Goal: Task Accomplishment & Management: Use online tool/utility

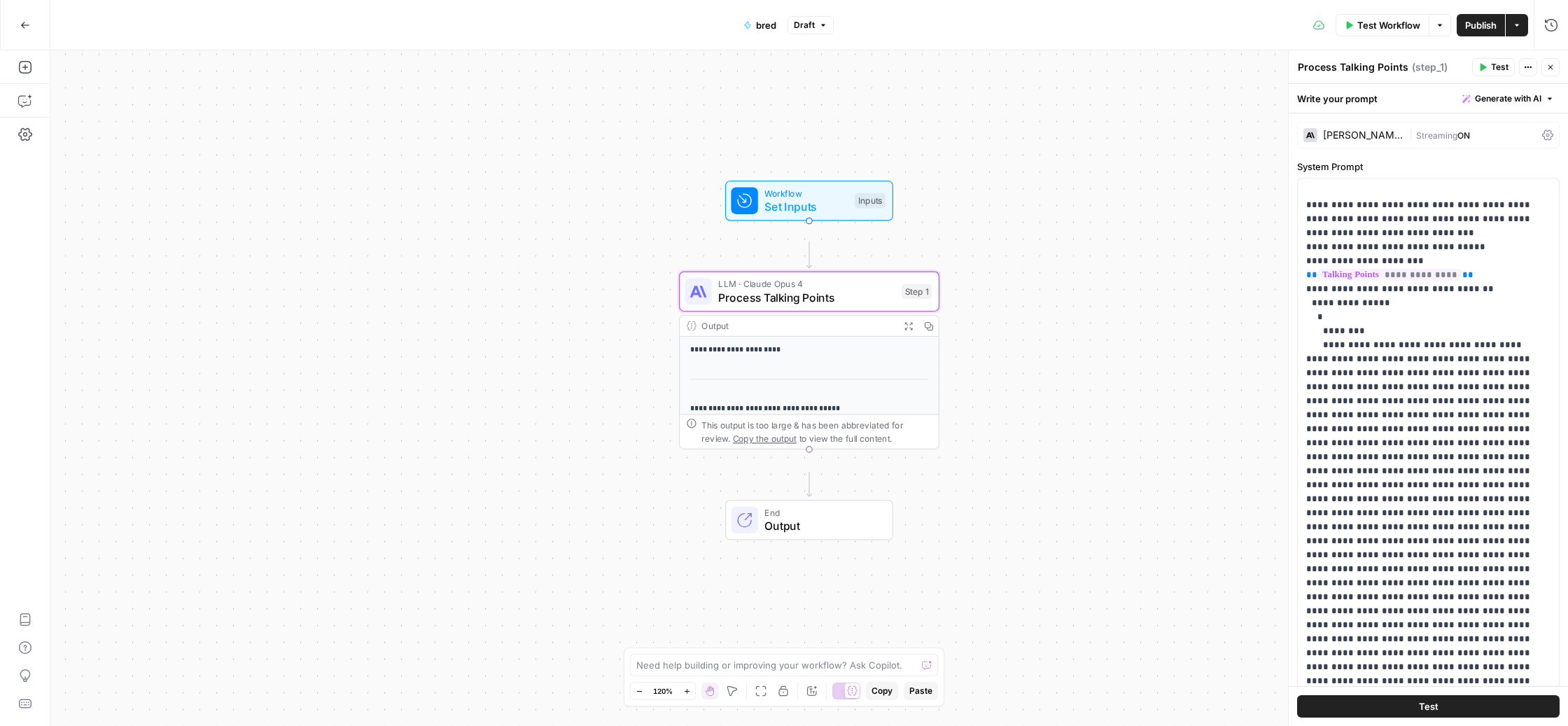
click at [26, 26] on icon "button" at bounding box center [25, 25] width 10 height 10
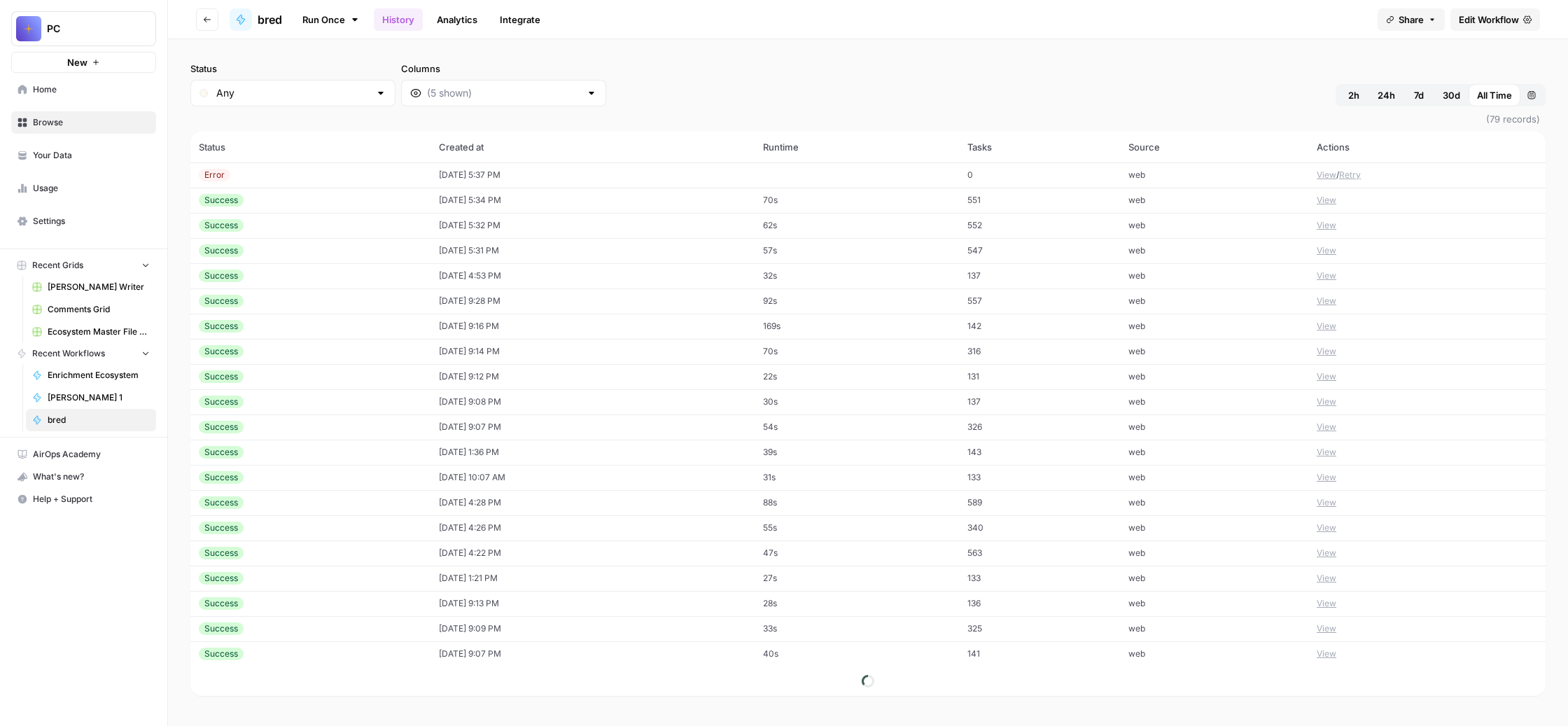
click at [114, 228] on span "Settings" at bounding box center [91, 221] width 117 height 13
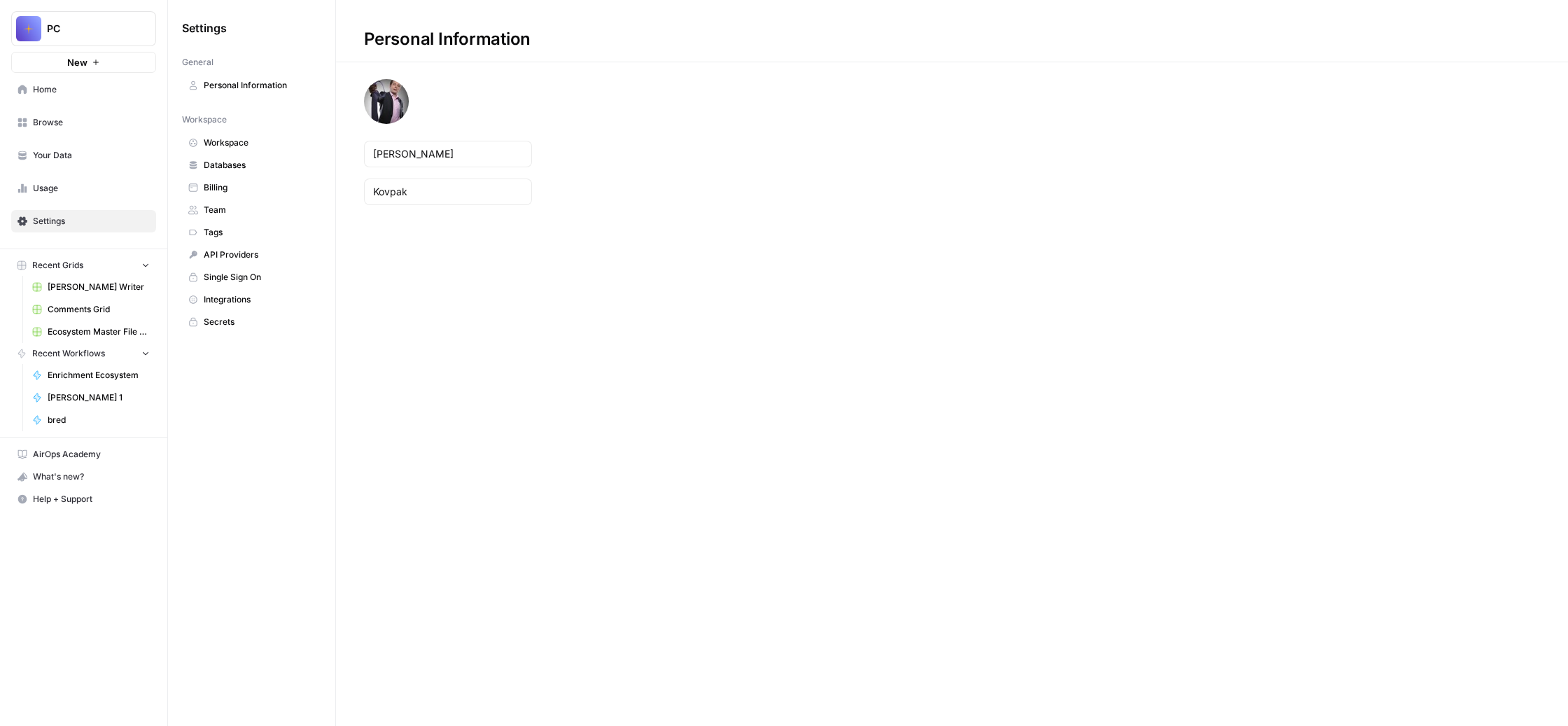
click at [315, 261] on span "API Providers" at bounding box center [259, 254] width 111 height 13
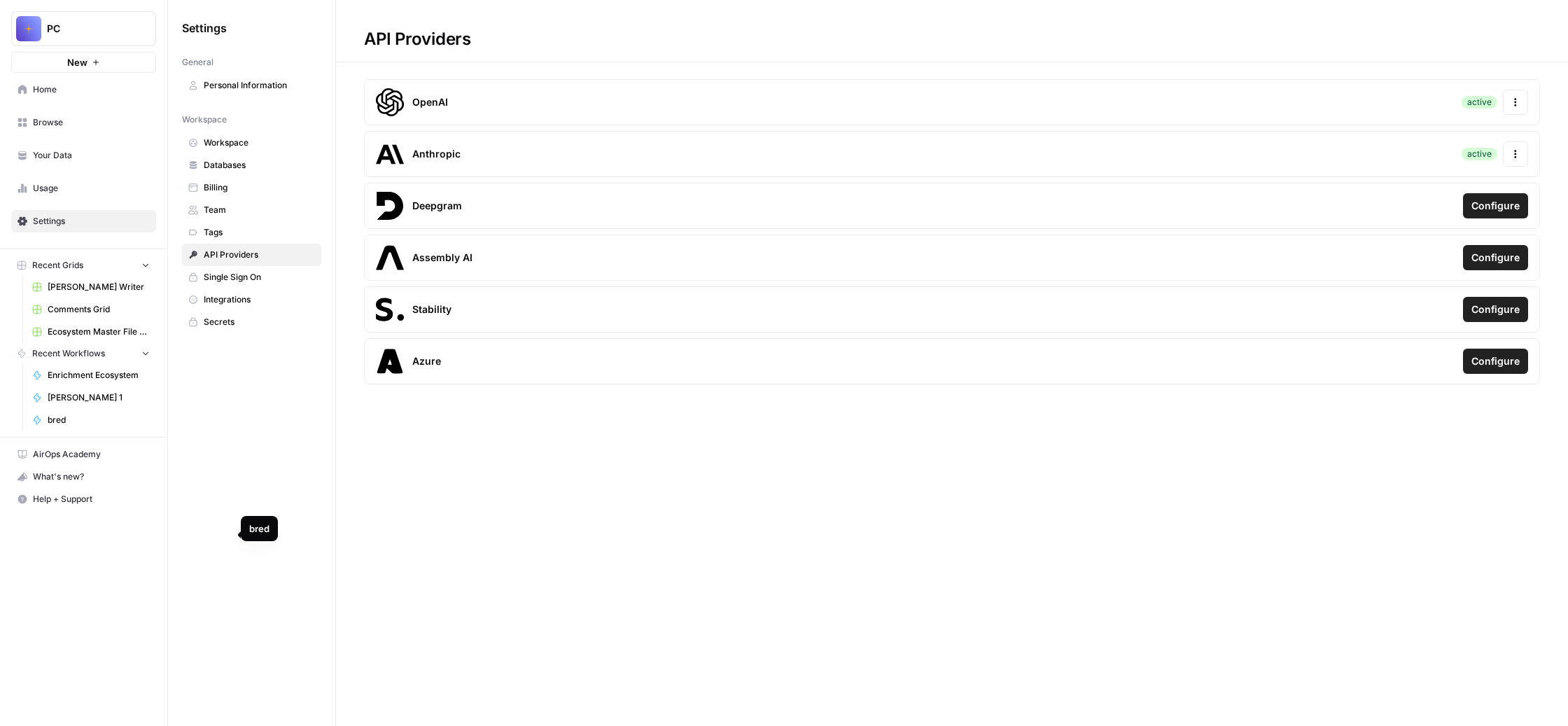
click at [153, 432] on link "bred" at bounding box center [91, 420] width 130 height 23
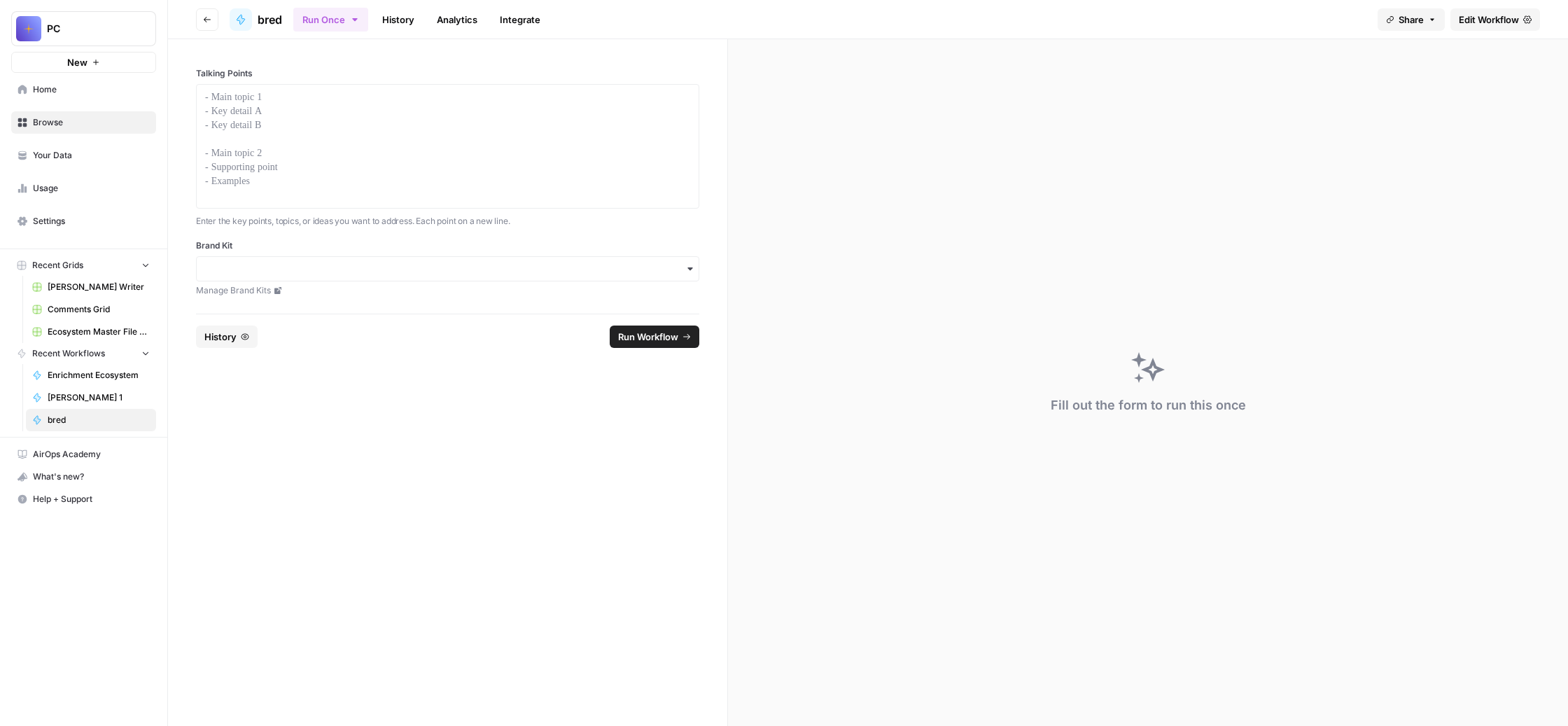
click at [1458, 26] on span "Edit Workflow" at bounding box center [1489, 20] width 61 height 14
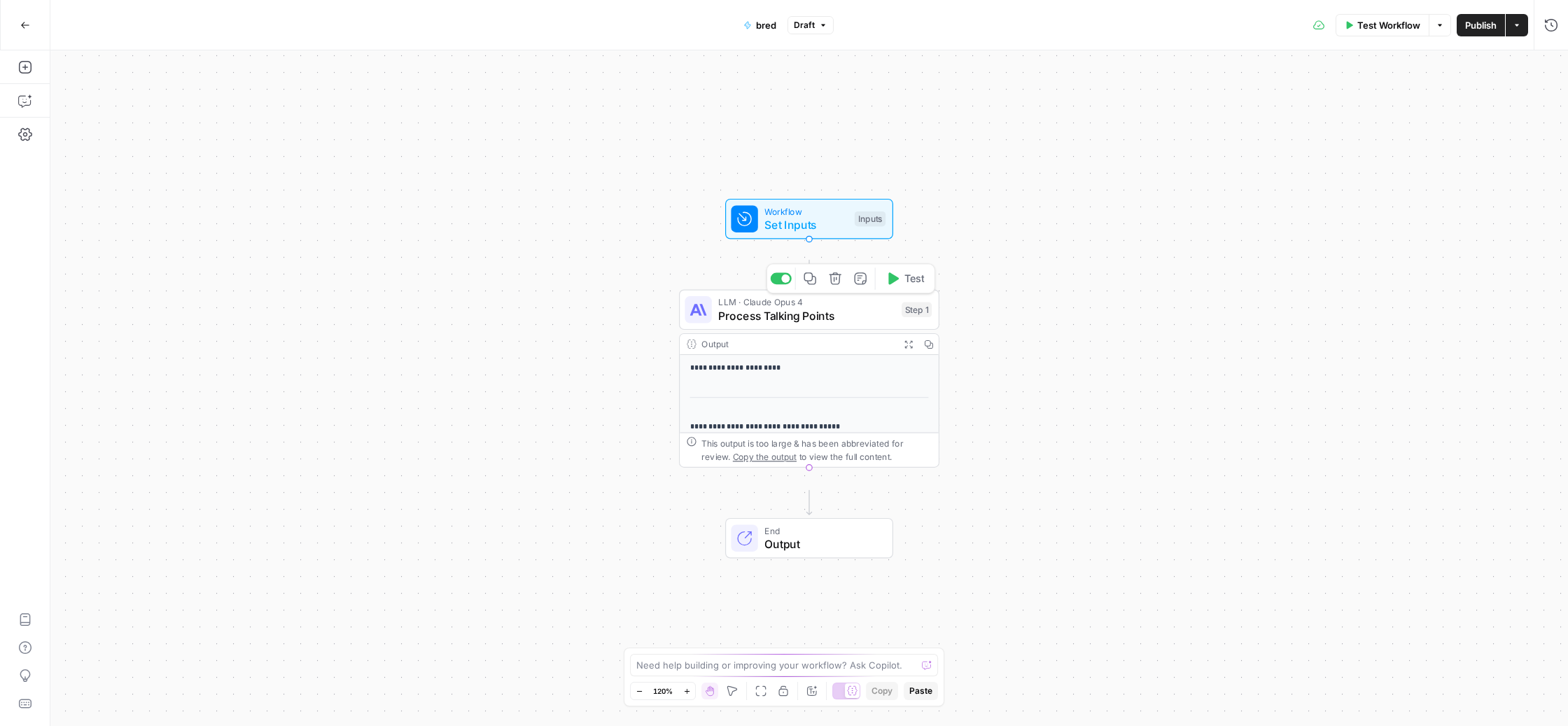
click at [801, 324] on span "Process Talking Points" at bounding box center [806, 316] width 176 height 17
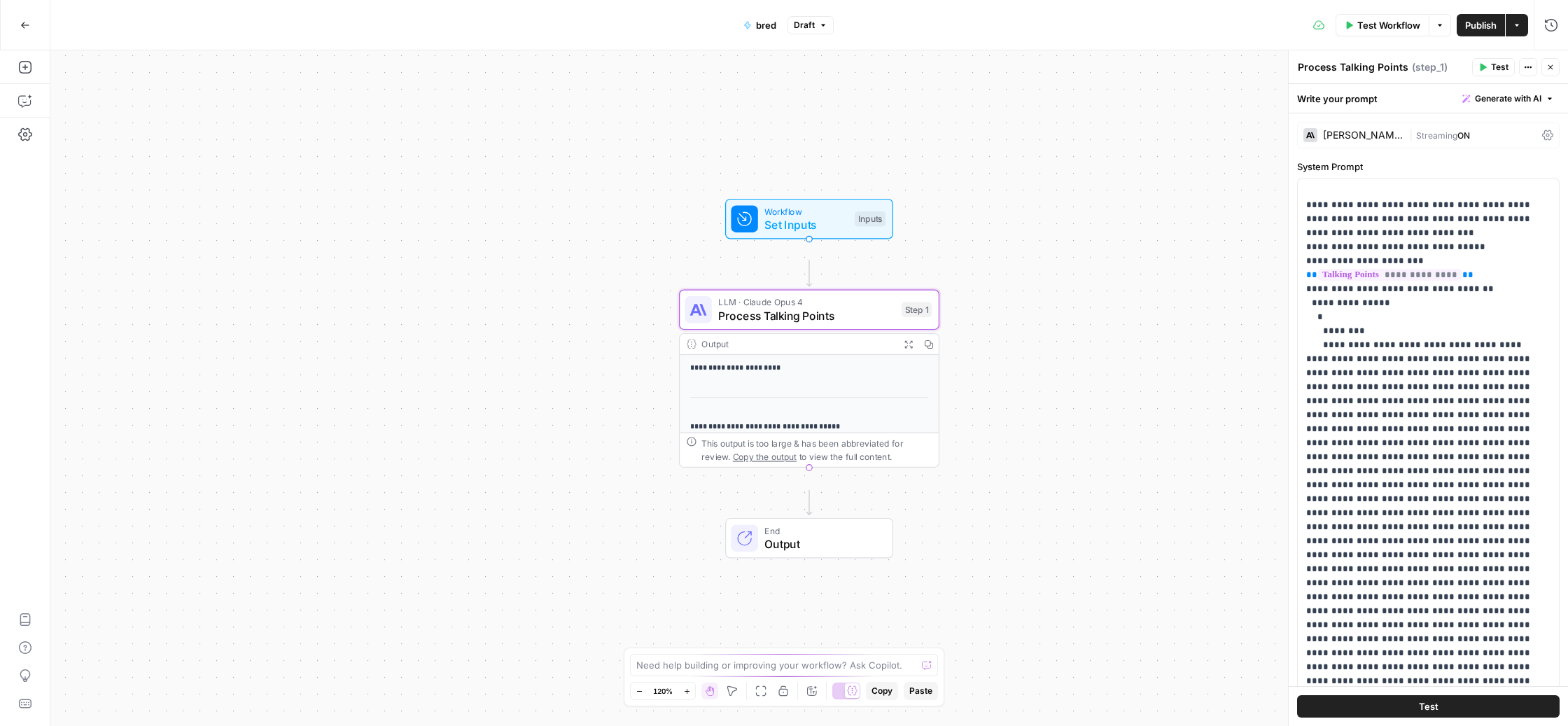
click at [1393, 140] on div "[PERSON_NAME] Opus 4" at bounding box center [1363, 135] width 80 height 10
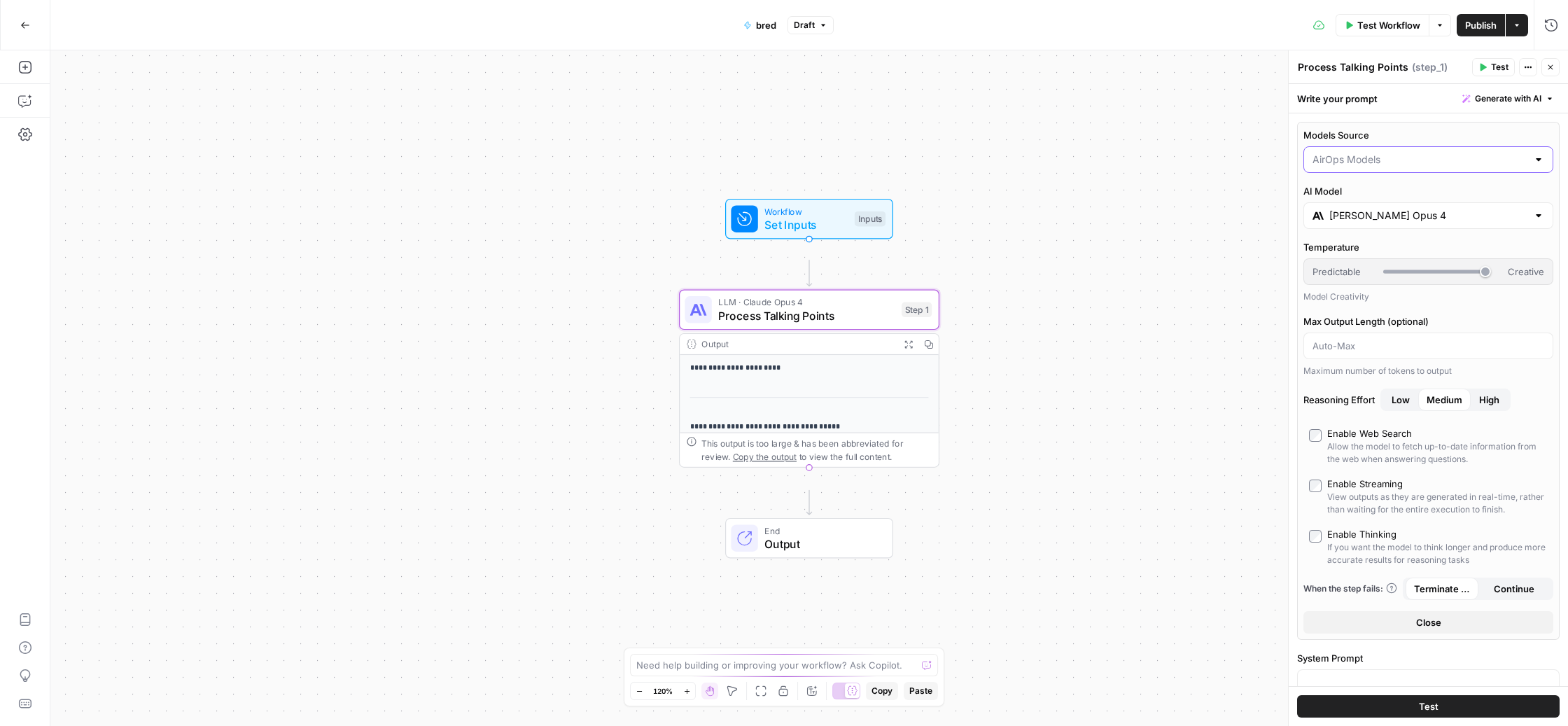
click at [1395, 167] on input "Models Source" at bounding box center [1420, 160] width 215 height 14
click at [1394, 274] on span "My Models" at bounding box center [1425, 266] width 207 height 14
type input "My Models"
click at [1532, 221] on div at bounding box center [1538, 214] width 11 height 14
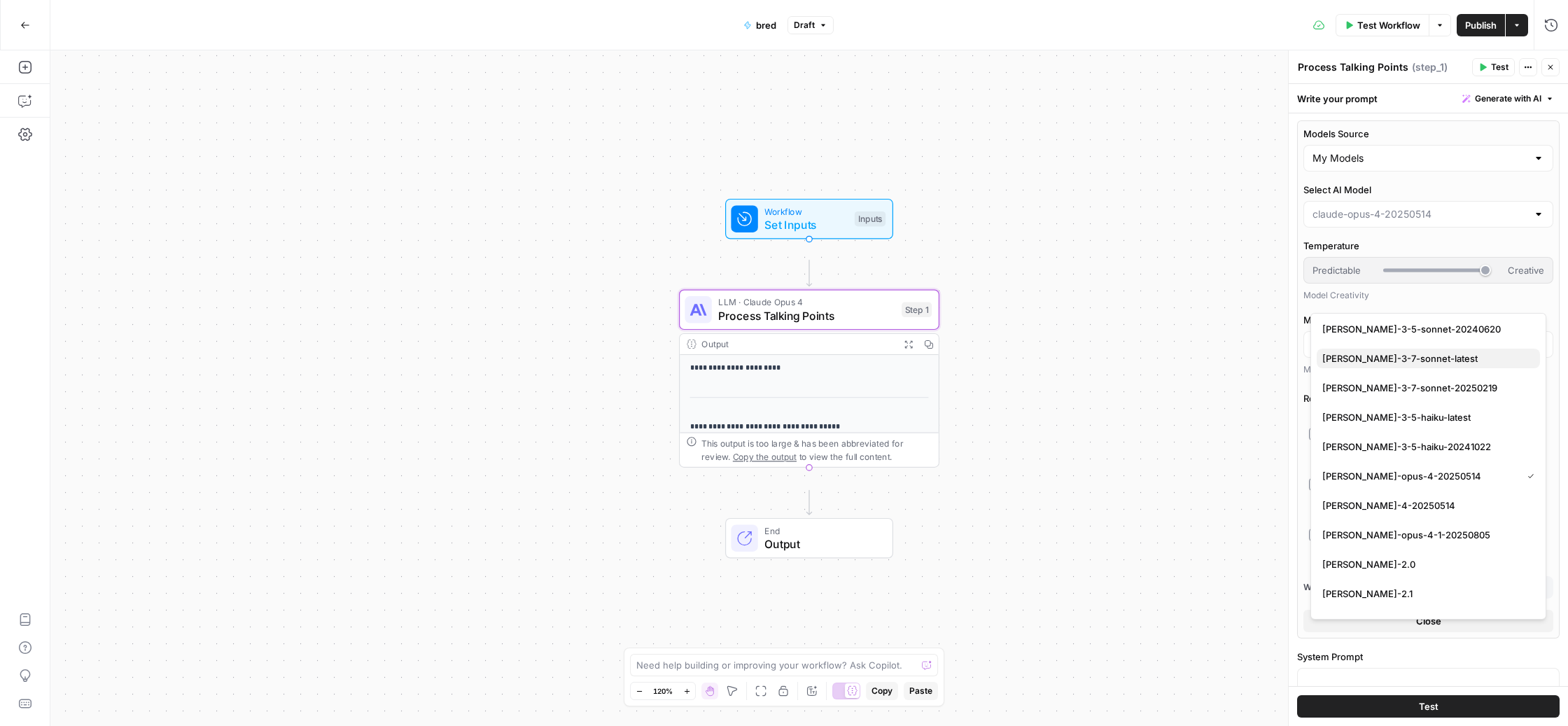
scroll to position [2469, 0]
click at [1449, 539] on span "[PERSON_NAME]-opus-4-1-20250805" at bounding box center [1425, 535] width 207 height 14
type input "[PERSON_NAME]-opus-4-1-20250805"
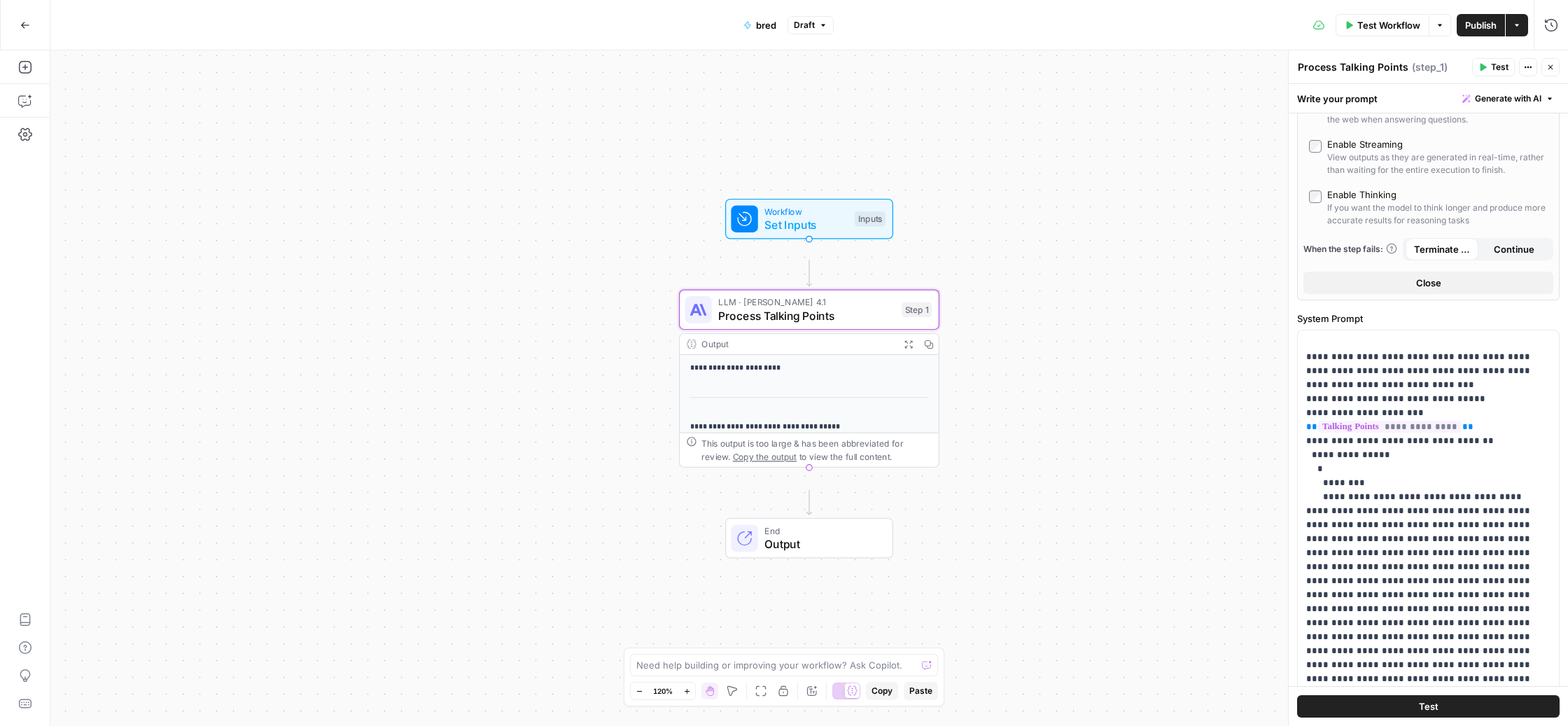
scroll to position [341, 0]
click at [1465, 18] on span "Publish" at bounding box center [1481, 25] width 32 height 14
click at [1020, 272] on div "**********" at bounding box center [809, 388] width 1517 height 675
click at [1513, 23] on icon "button" at bounding box center [1517, 25] width 8 height 8
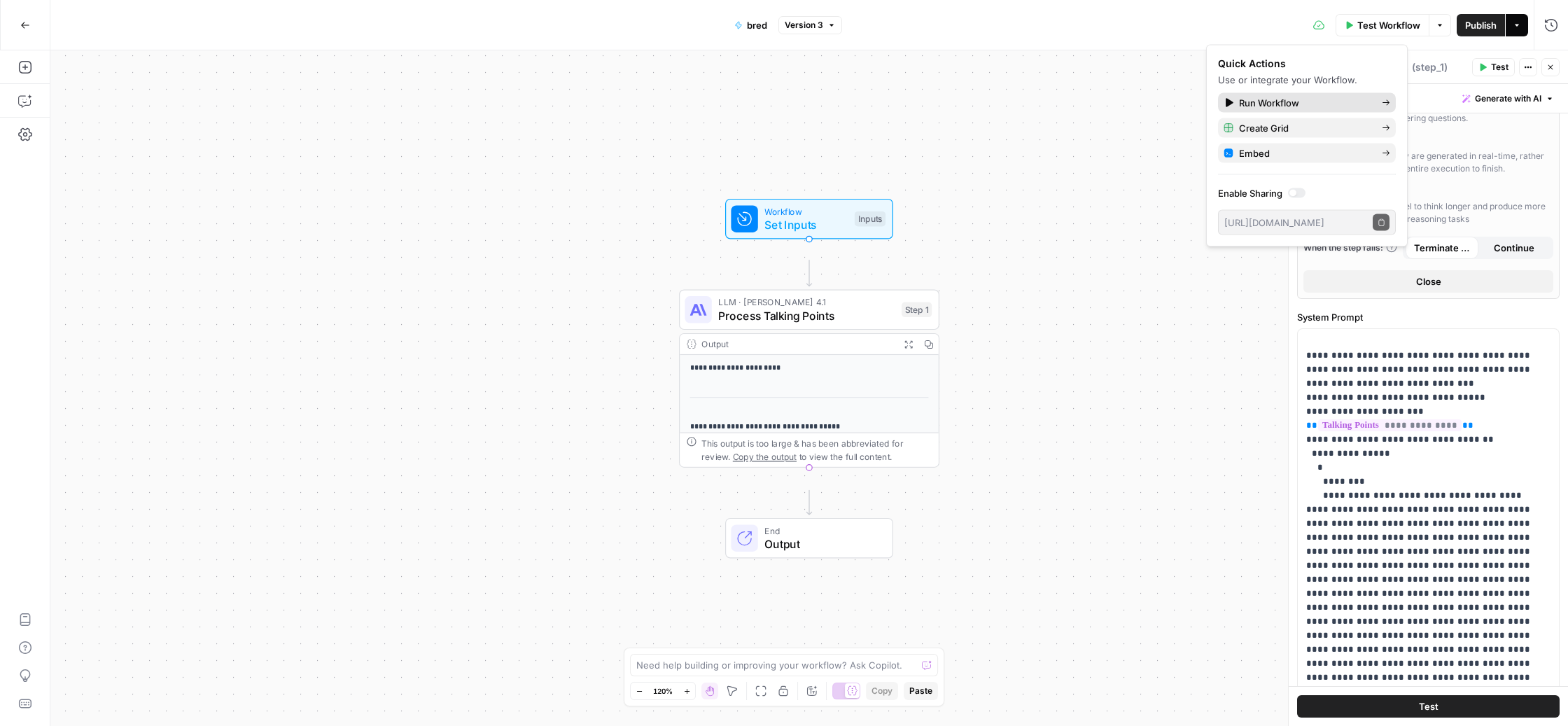
click at [1328, 110] on span "Run Workflow" at bounding box center [1305, 103] width 132 height 14
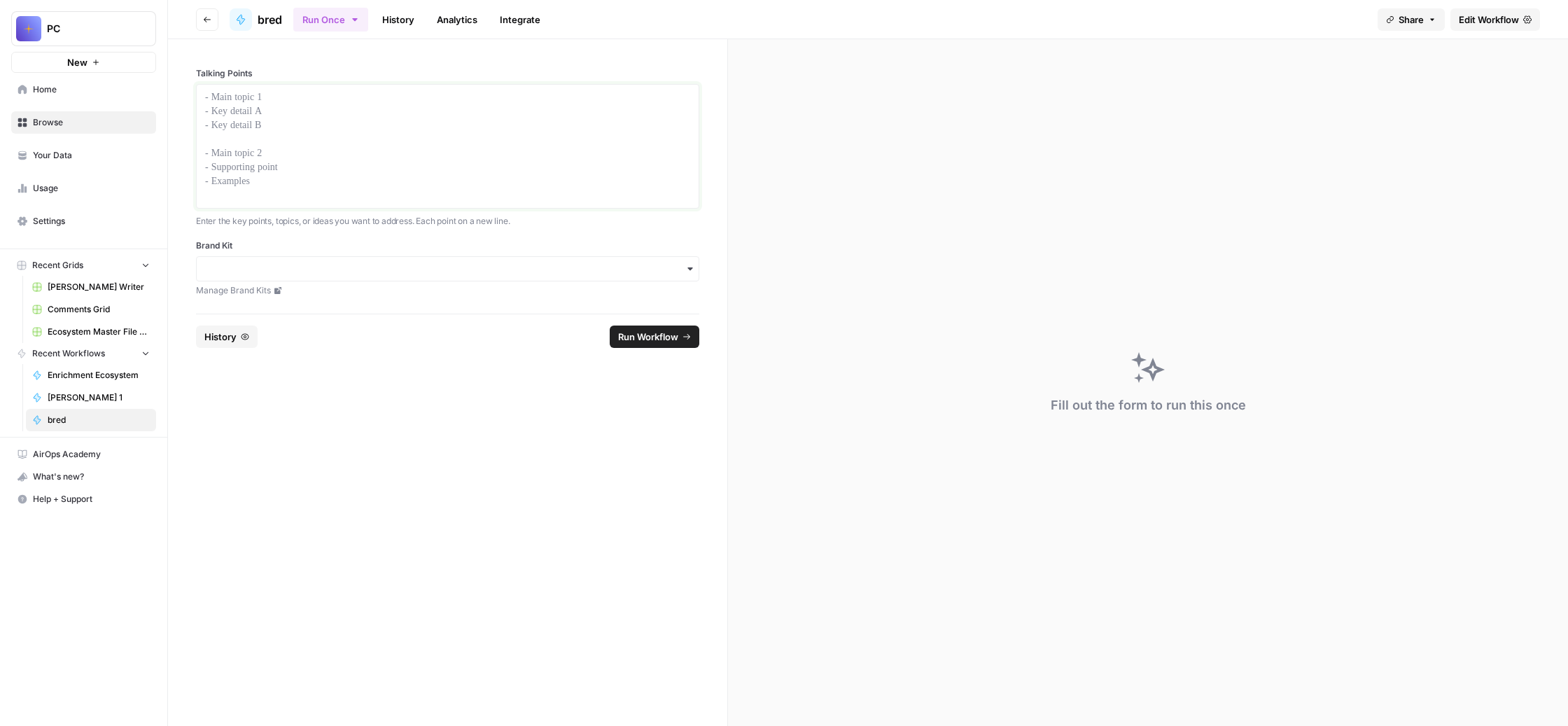
click at [385, 178] on div at bounding box center [447, 146] width 485 height 112
click at [562, 276] on input "Brand Kit" at bounding box center [447, 269] width 485 height 14
click at [507, 479] on div "Unstuck Engine" at bounding box center [515, 466] width 440 height 26
click at [370, 159] on div at bounding box center [447, 146] width 485 height 112
paste div
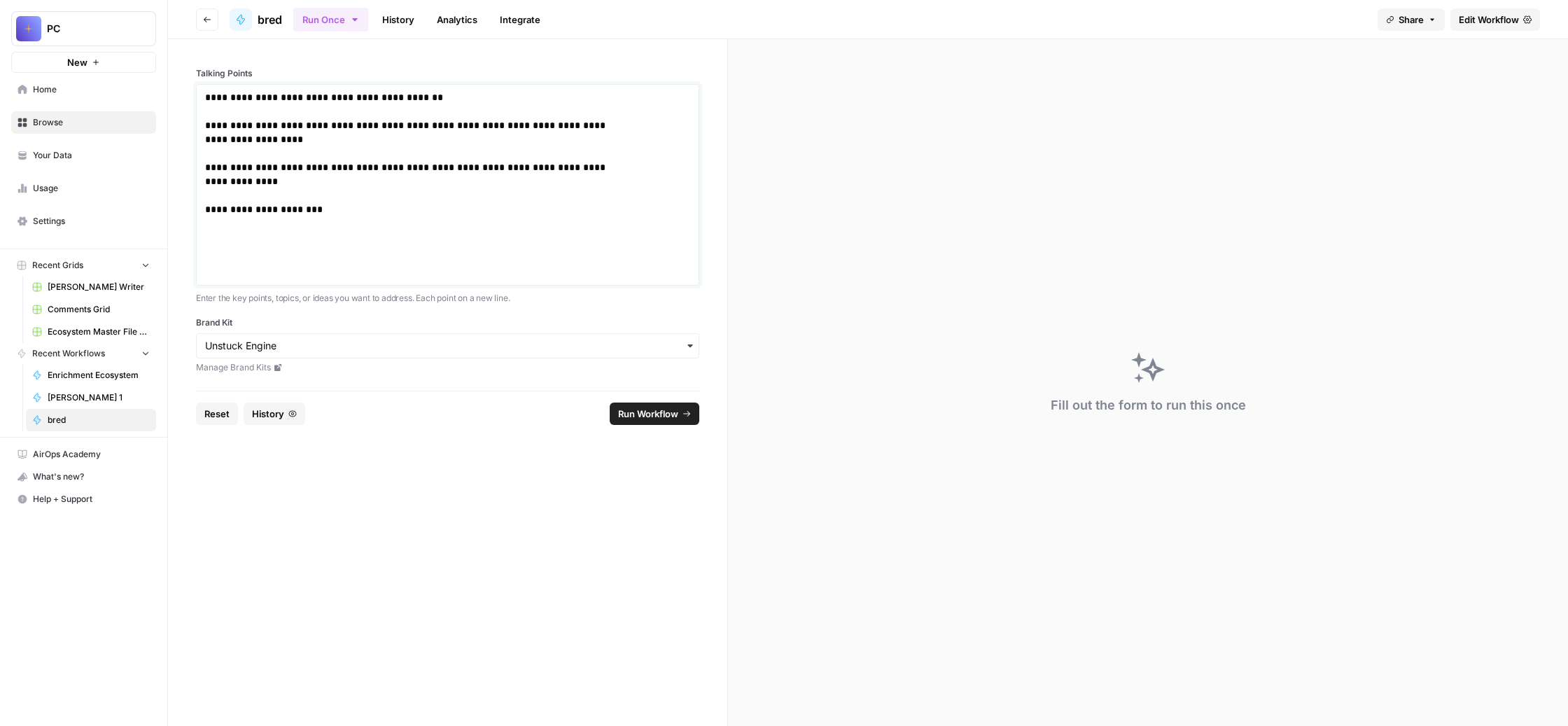
click at [325, 279] on p "**********" at bounding box center [412, 185] width 415 height 189
click at [661, 421] on span "Run Workflow" at bounding box center [649, 413] width 61 height 14
click at [90, 228] on span "Settings" at bounding box center [91, 221] width 117 height 13
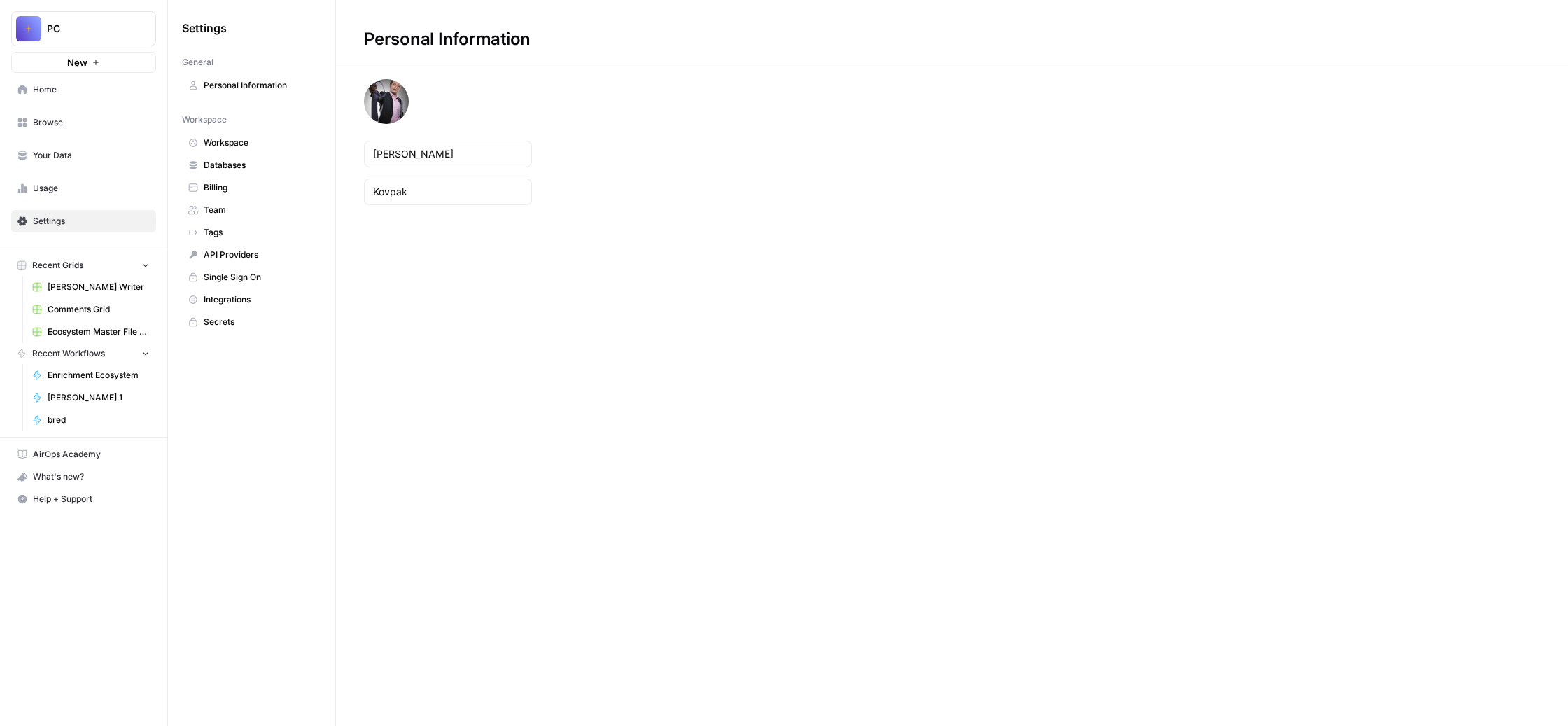
click at [315, 194] on span "Billing" at bounding box center [259, 188] width 111 height 13
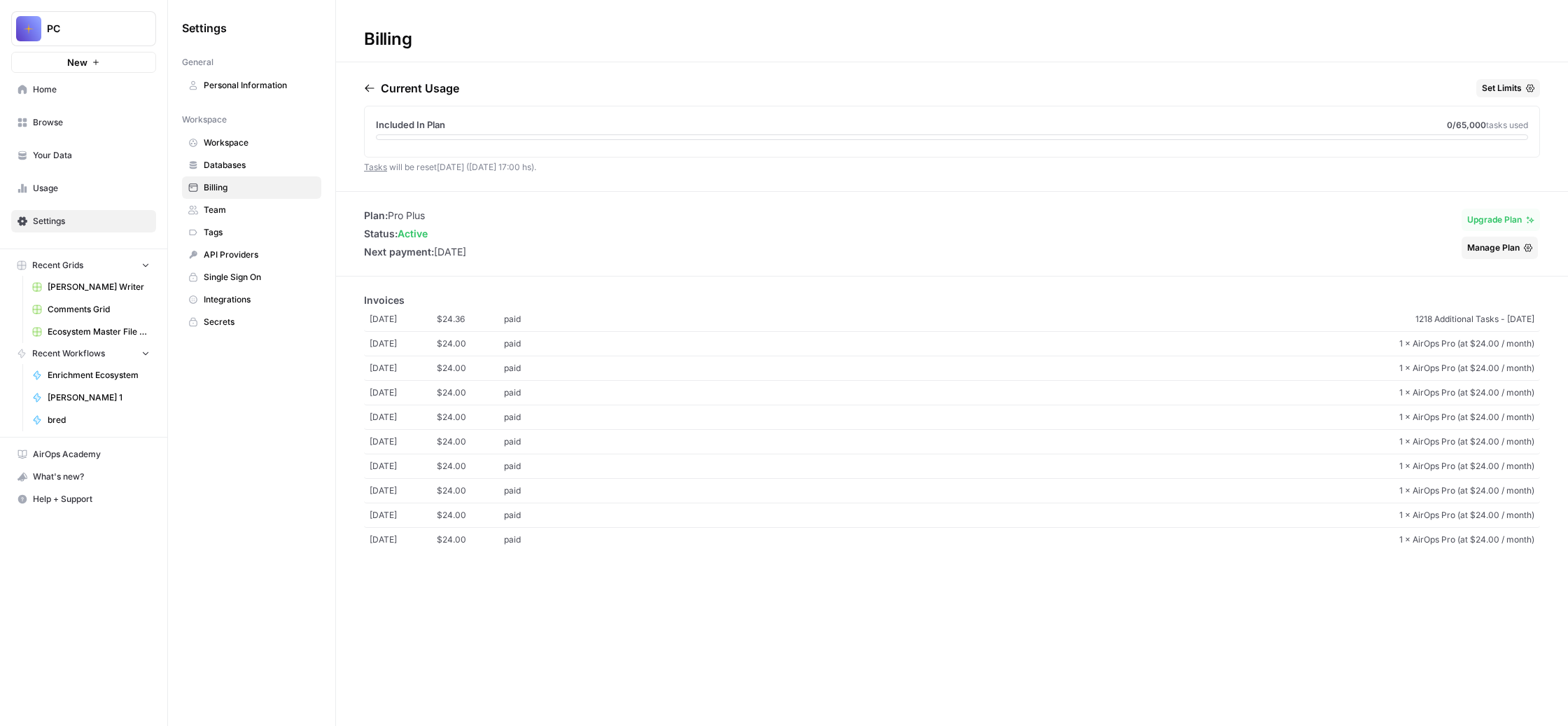
click at [315, 217] on span "Team" at bounding box center [259, 210] width 111 height 13
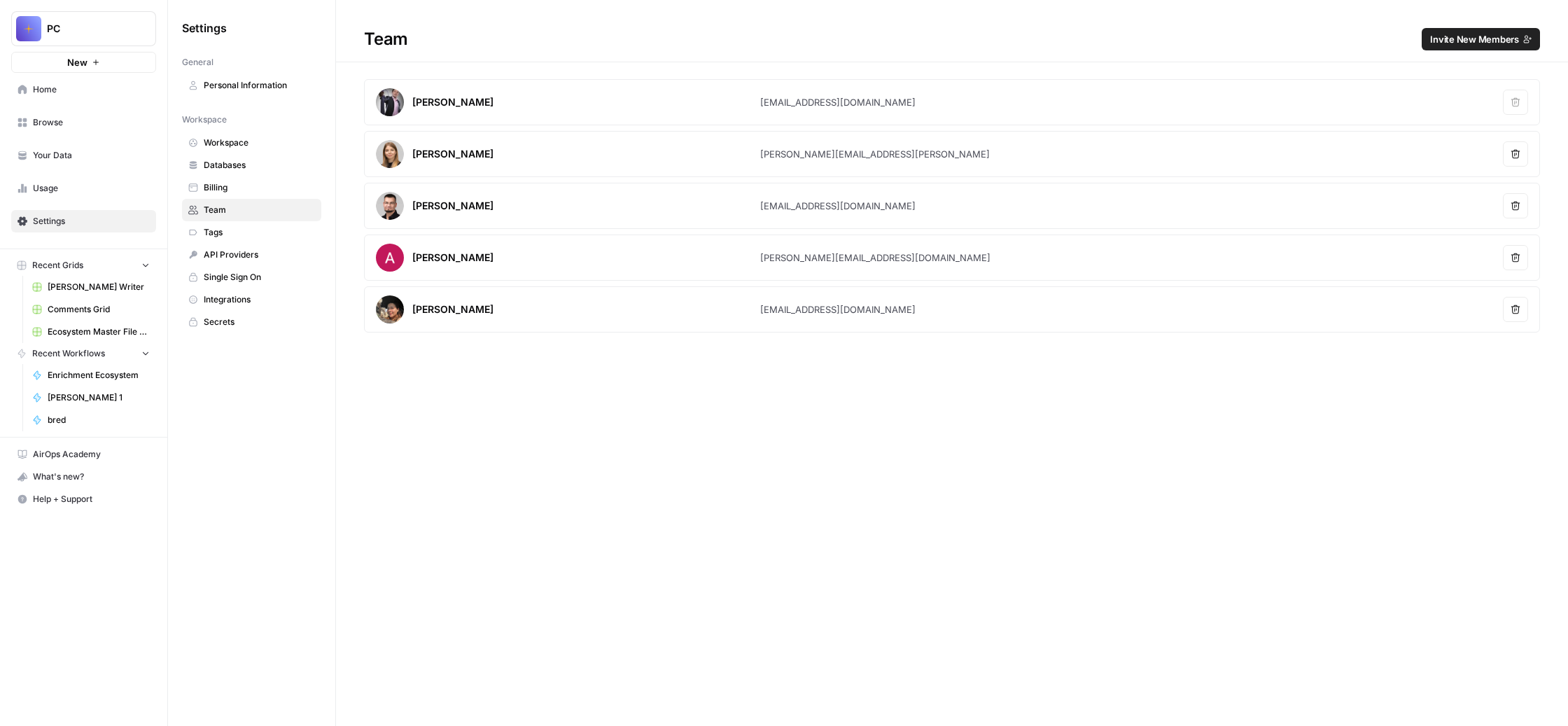
click at [322, 333] on link "Secrets" at bounding box center [251, 322] width 139 height 23
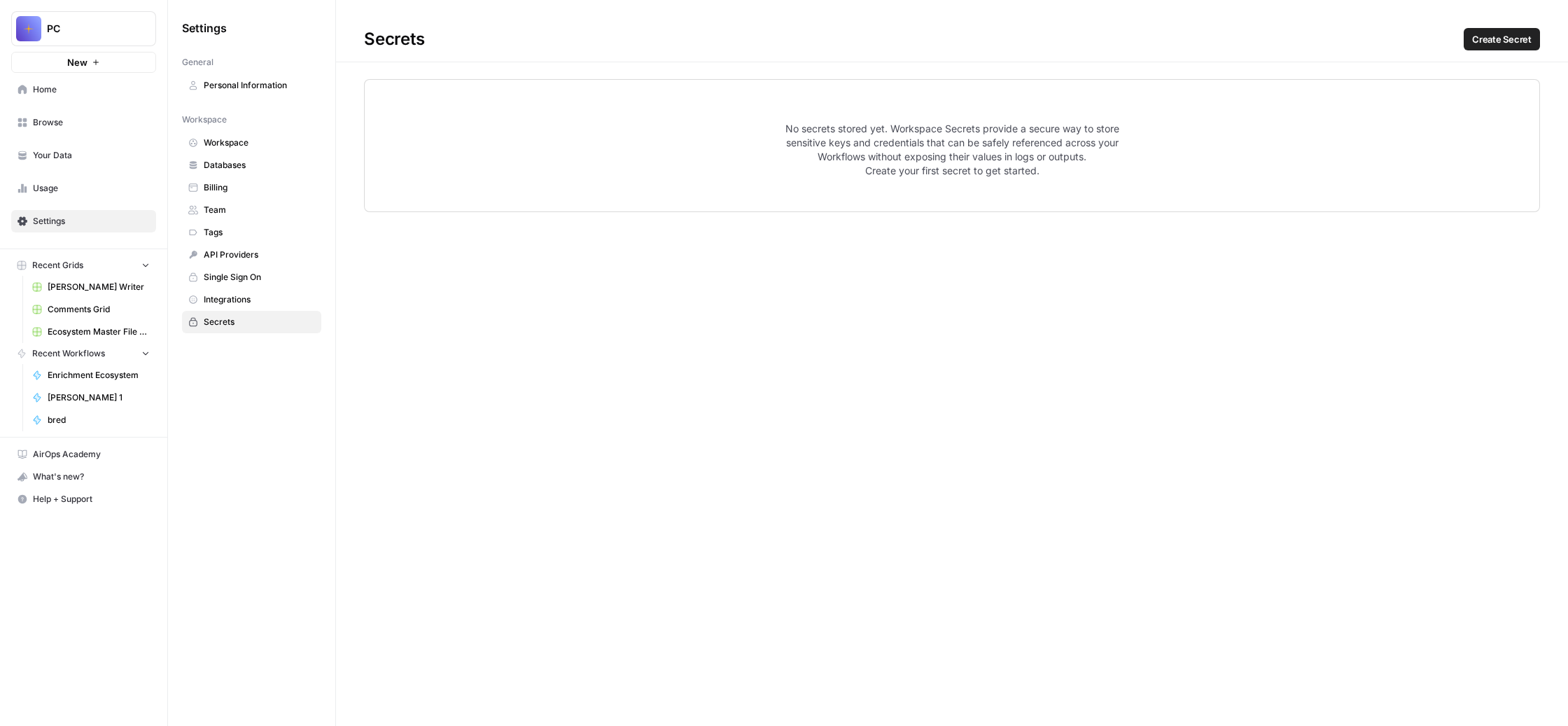
click at [315, 261] on span "API Providers" at bounding box center [259, 254] width 111 height 13
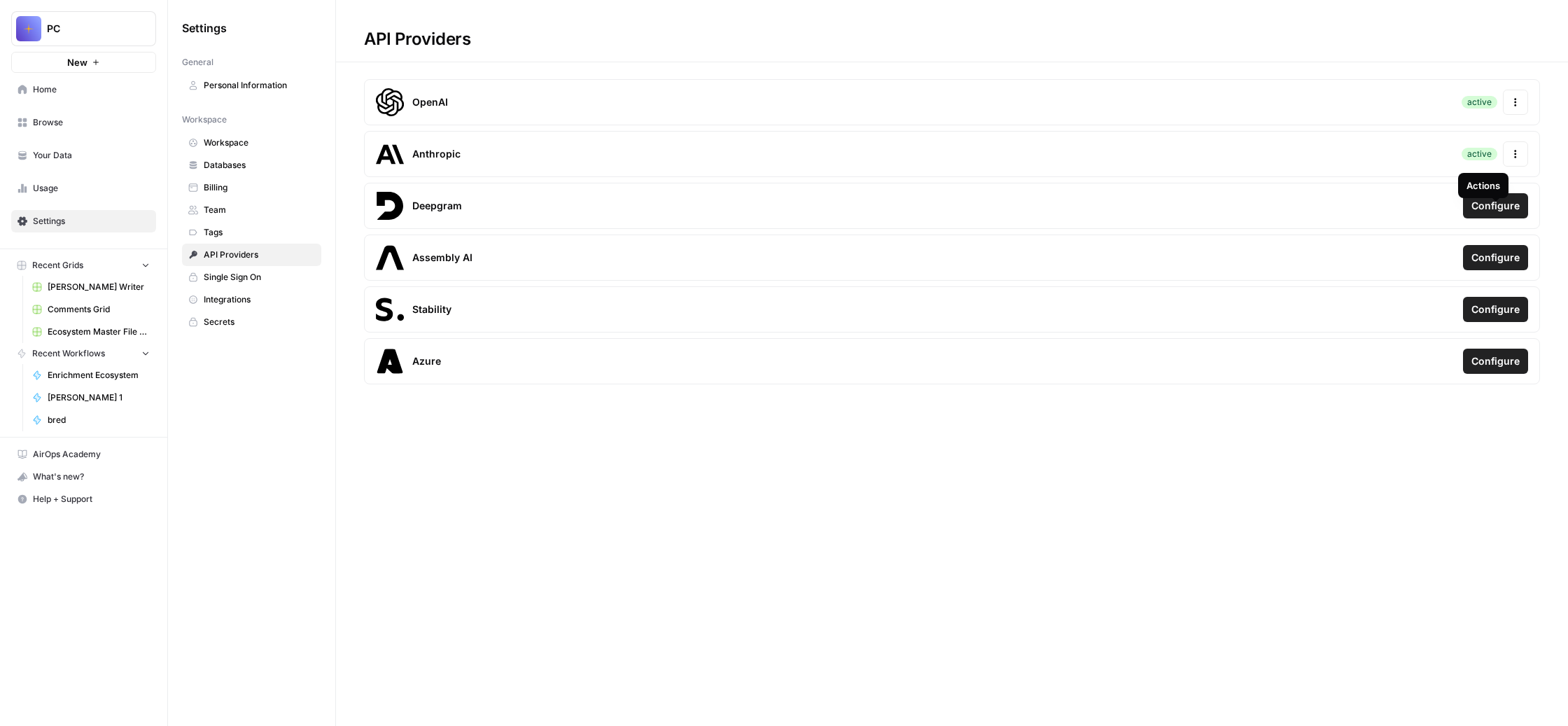
click at [1510, 159] on icon "button" at bounding box center [1515, 154] width 10 height 10
click at [1538, 235] on div "OpenAI active Actions Anthropic active Actions Deepgram Configure Assembly AI C…" at bounding box center [952, 232] width 1232 height 305
click at [107, 426] on span "bred" at bounding box center [98, 420] width 102 height 13
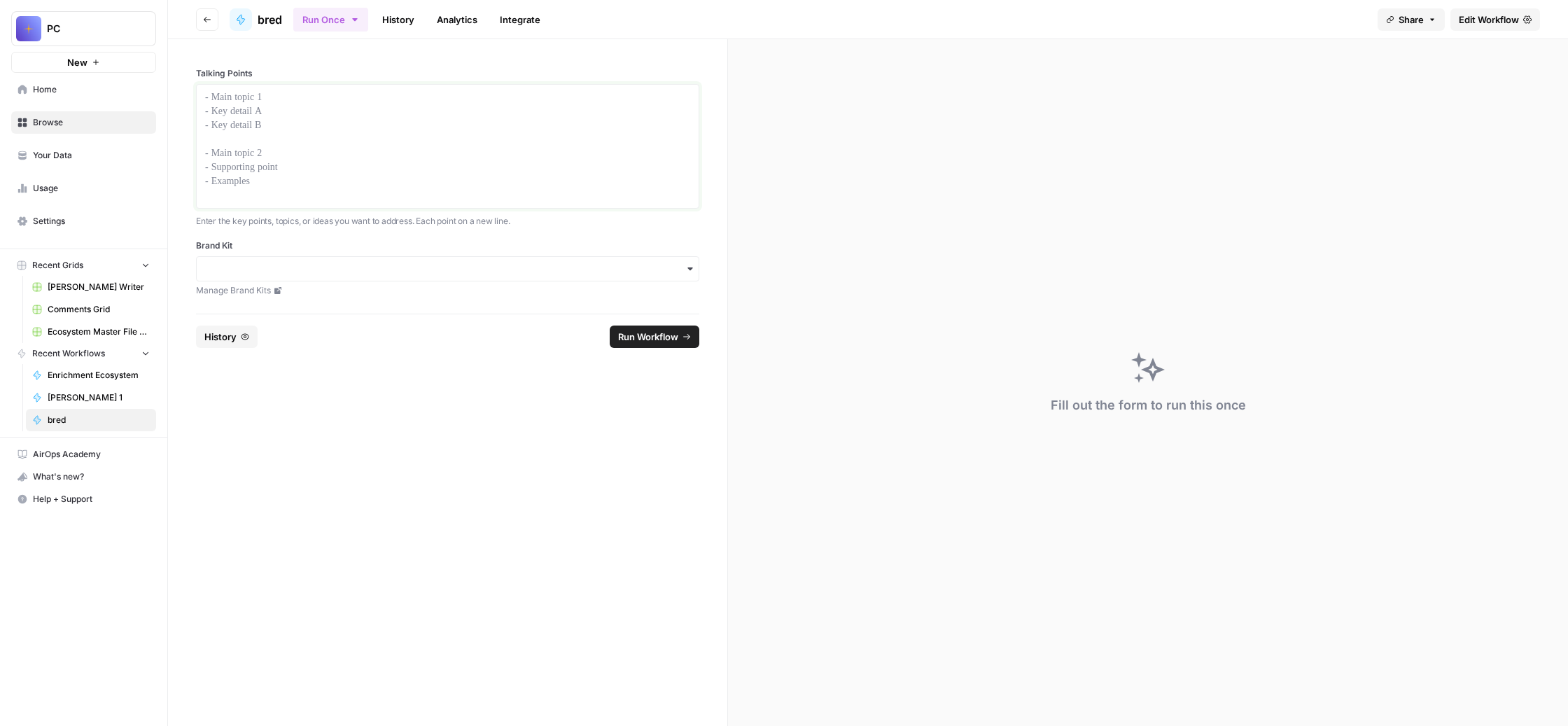
click at [458, 178] on div at bounding box center [447, 146] width 485 height 112
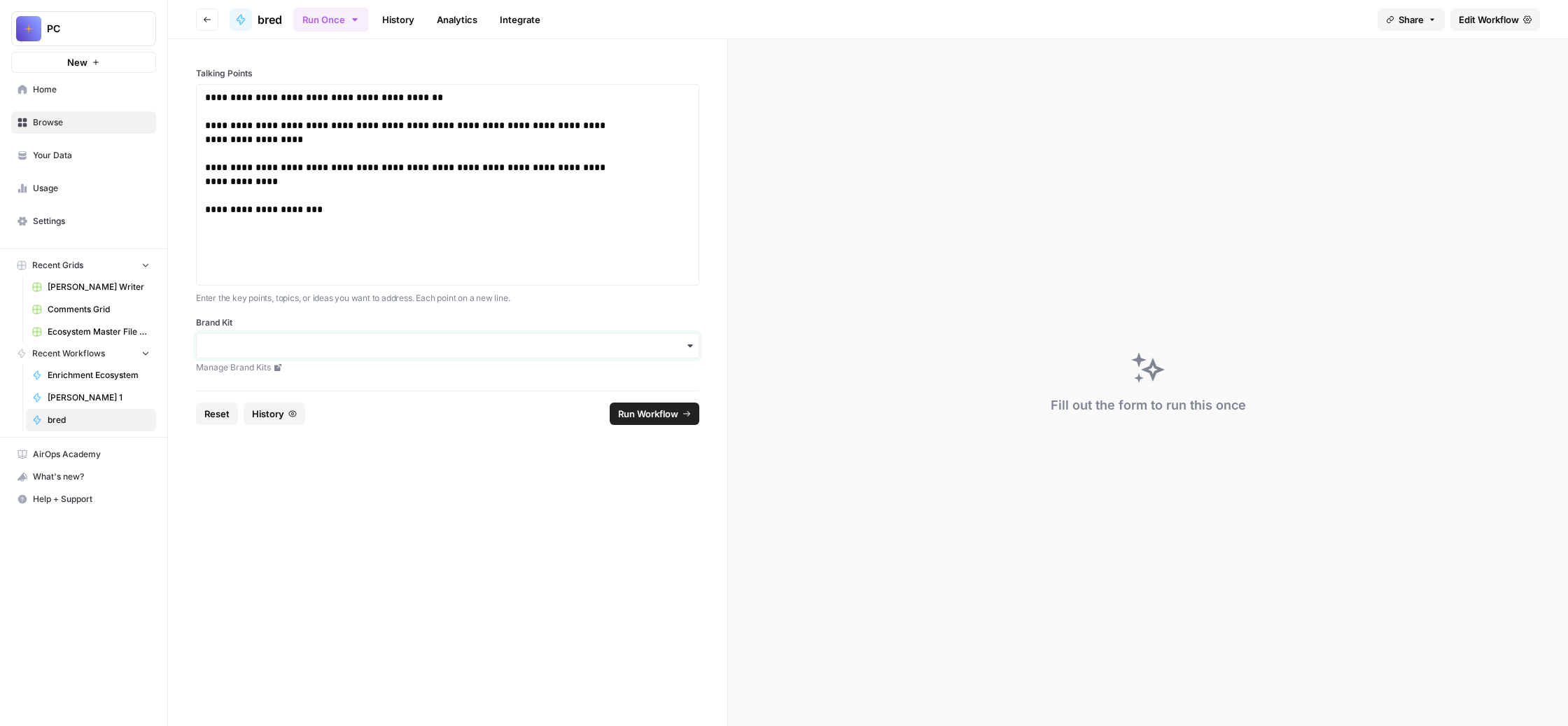
click at [565, 353] on input "Brand Kit" at bounding box center [447, 346] width 485 height 14
click at [529, 495] on div "Unstuck Engine" at bounding box center [515, 488] width 440 height 26
click at [671, 421] on span "Run Workflow" at bounding box center [649, 413] width 61 height 14
click at [1444, 637] on div "[PERSON_NAME]: Your credit balance is too low to access the Anthropic API. Plea…" at bounding box center [1453, 665] width 173 height 56
click at [1469, 20] on span "Edit Workflow" at bounding box center [1489, 20] width 61 height 14
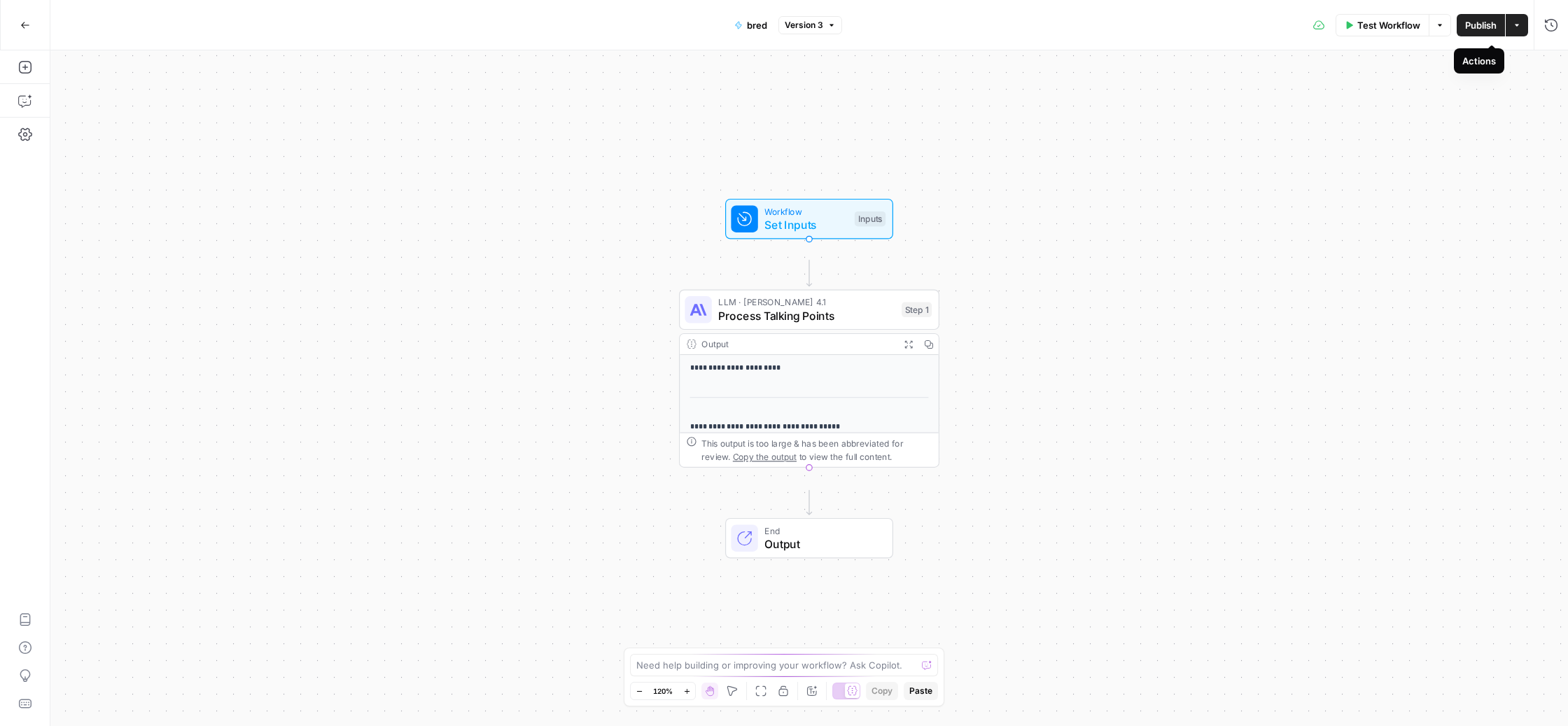
click at [1505, 23] on button "Actions" at bounding box center [1517, 25] width 23 height 23
click at [1505, 23] on button "Actions" at bounding box center [1517, 25] width 23 height 23
click at [779, 324] on span "Process Talking Points" at bounding box center [806, 316] width 176 height 17
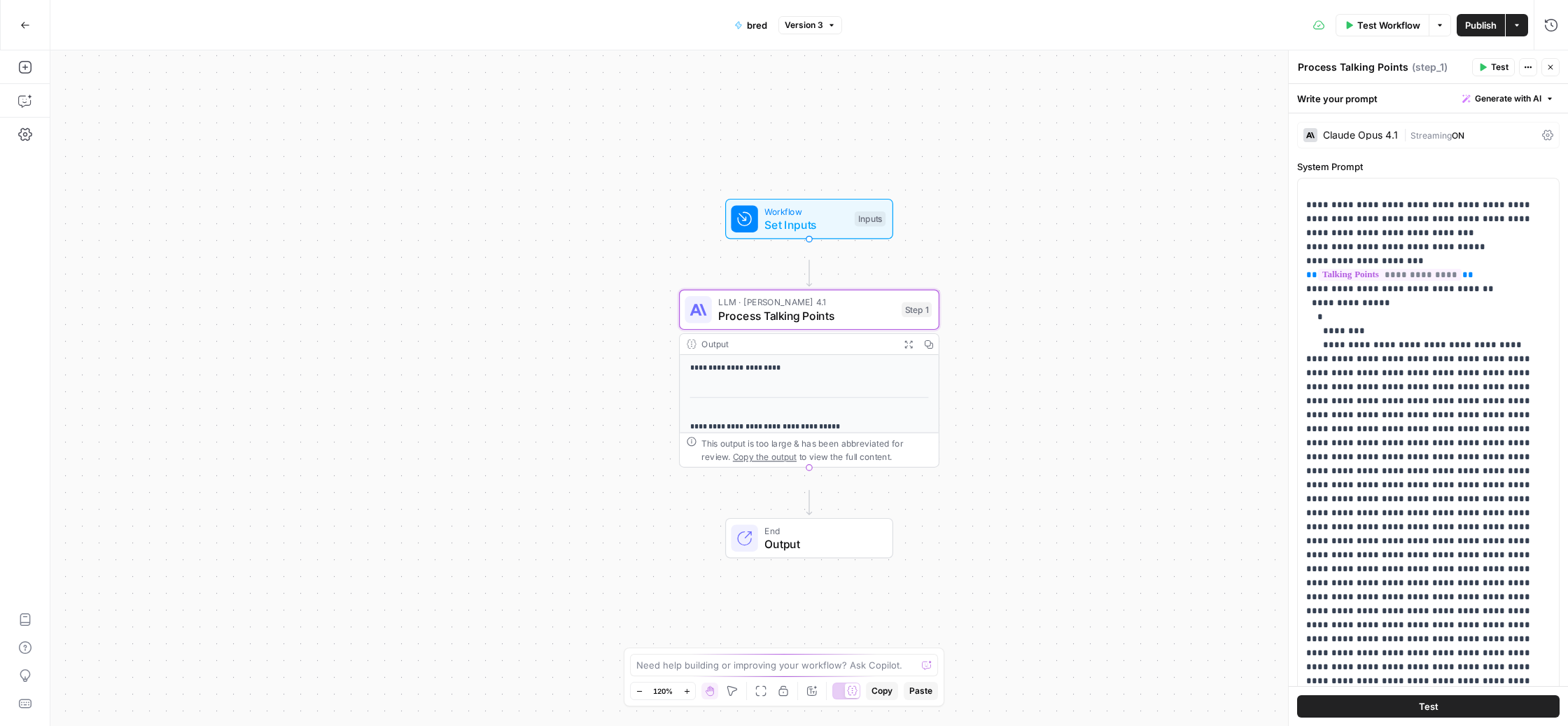
click at [1407, 148] on div "[PERSON_NAME] Opus 4.1 | Streaming ON" at bounding box center [1428, 135] width 263 height 26
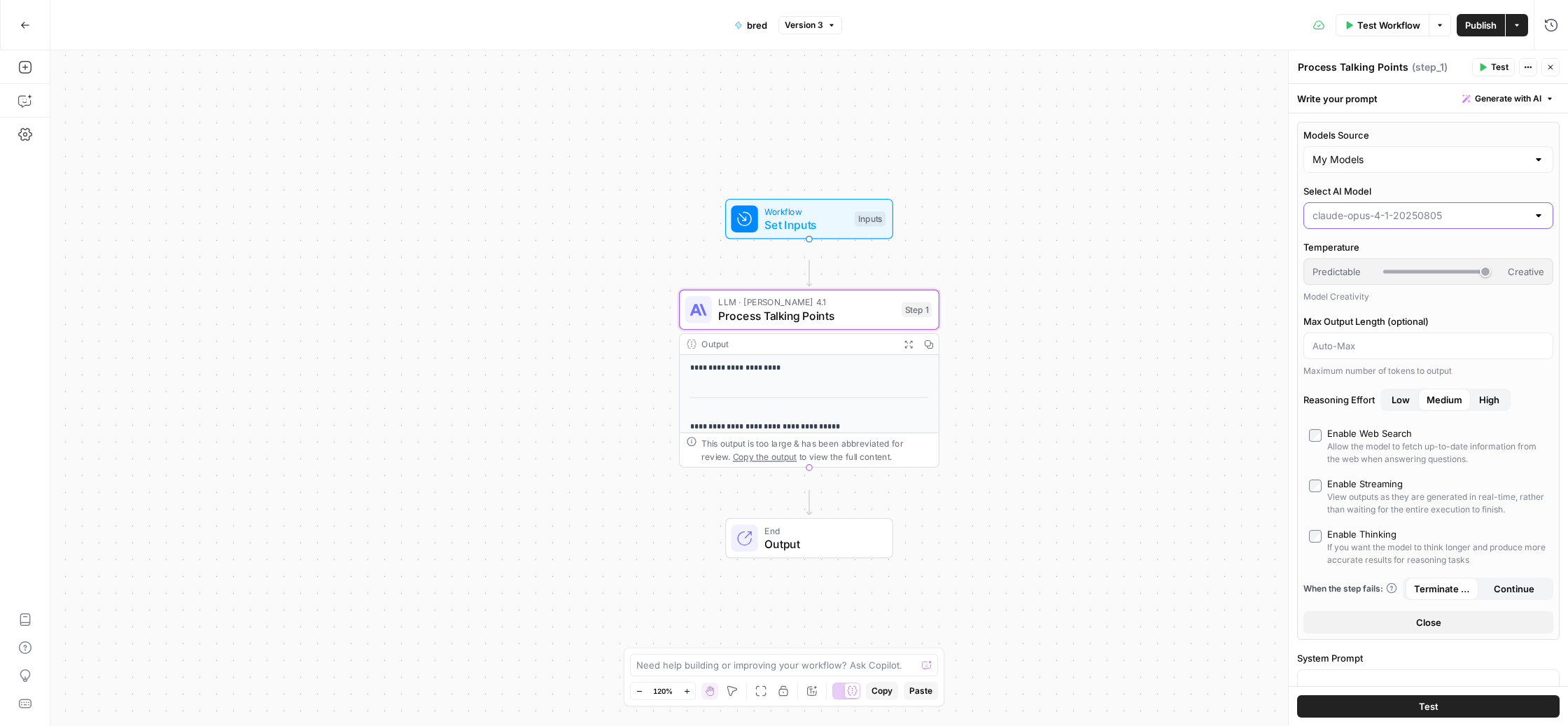
click at [1430, 223] on input "Select AI Model" at bounding box center [1420, 216] width 215 height 14
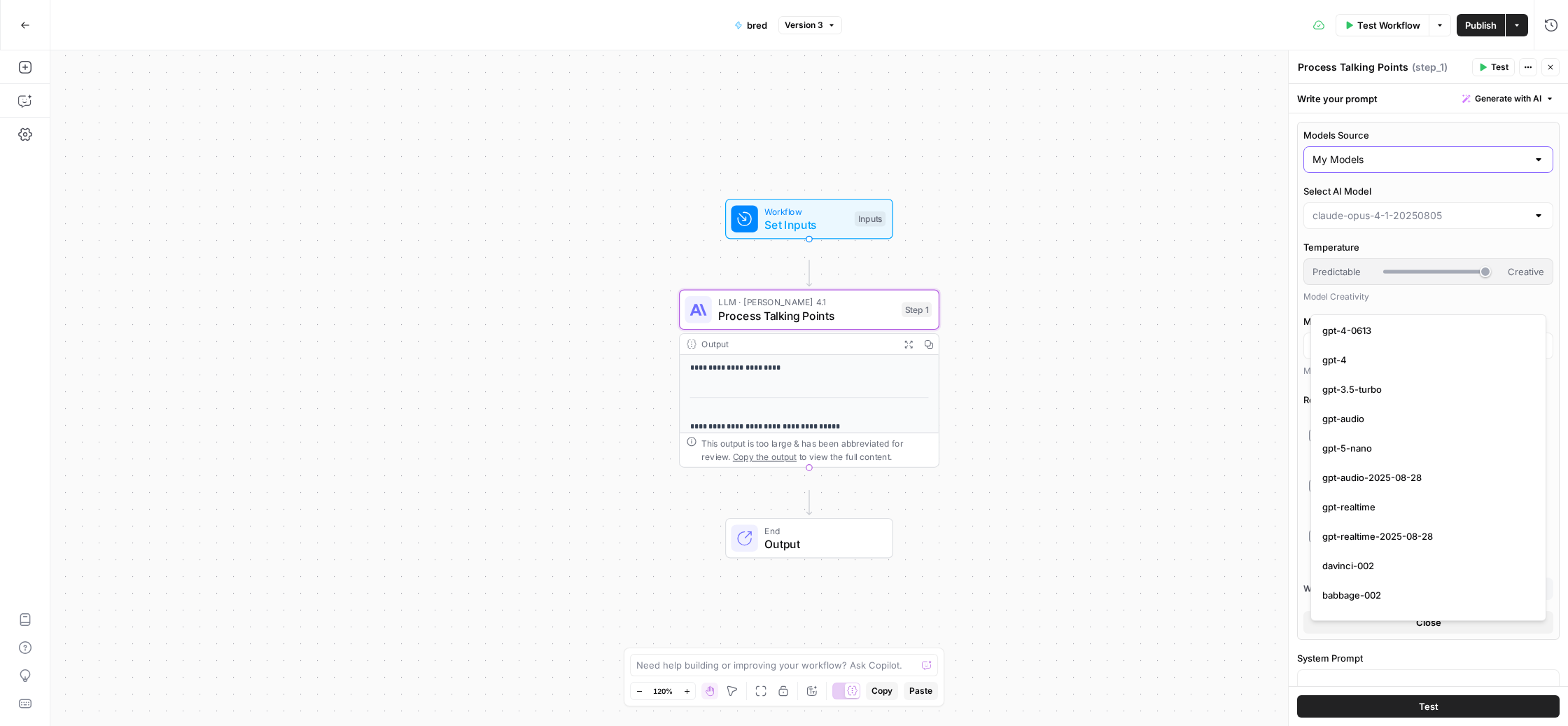
type input "[PERSON_NAME]-opus-4-1-20250805"
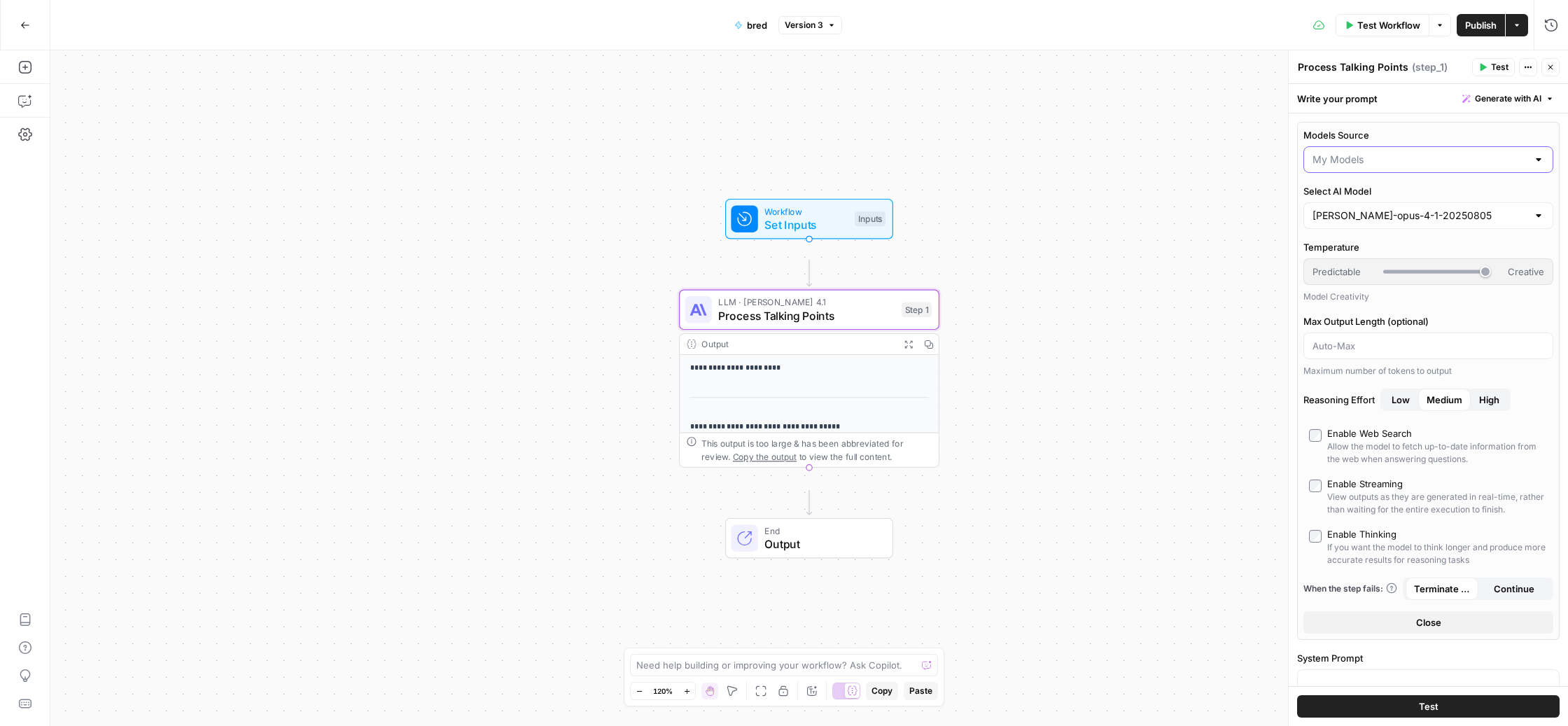
click at [1417, 167] on input "Models Source" at bounding box center [1420, 160] width 215 height 14
click at [1413, 251] on span "AirOps Models" at bounding box center [1425, 247] width 207 height 14
type input "AirOps Models"
click at [1465, 18] on span "Publish" at bounding box center [1481, 25] width 32 height 14
click at [1115, 247] on div "**********" at bounding box center [809, 388] width 1517 height 675
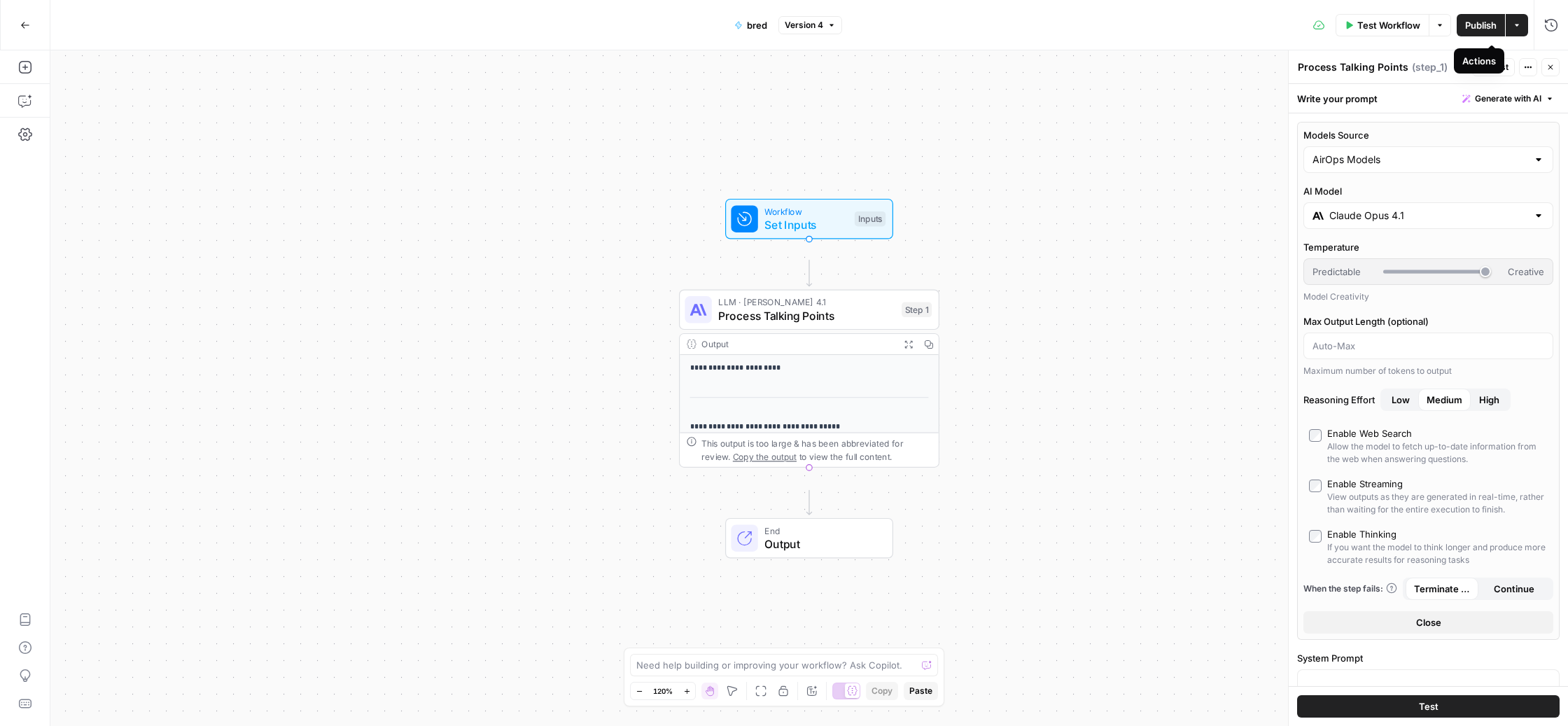
click at [1513, 23] on icon "button" at bounding box center [1517, 25] width 8 height 8
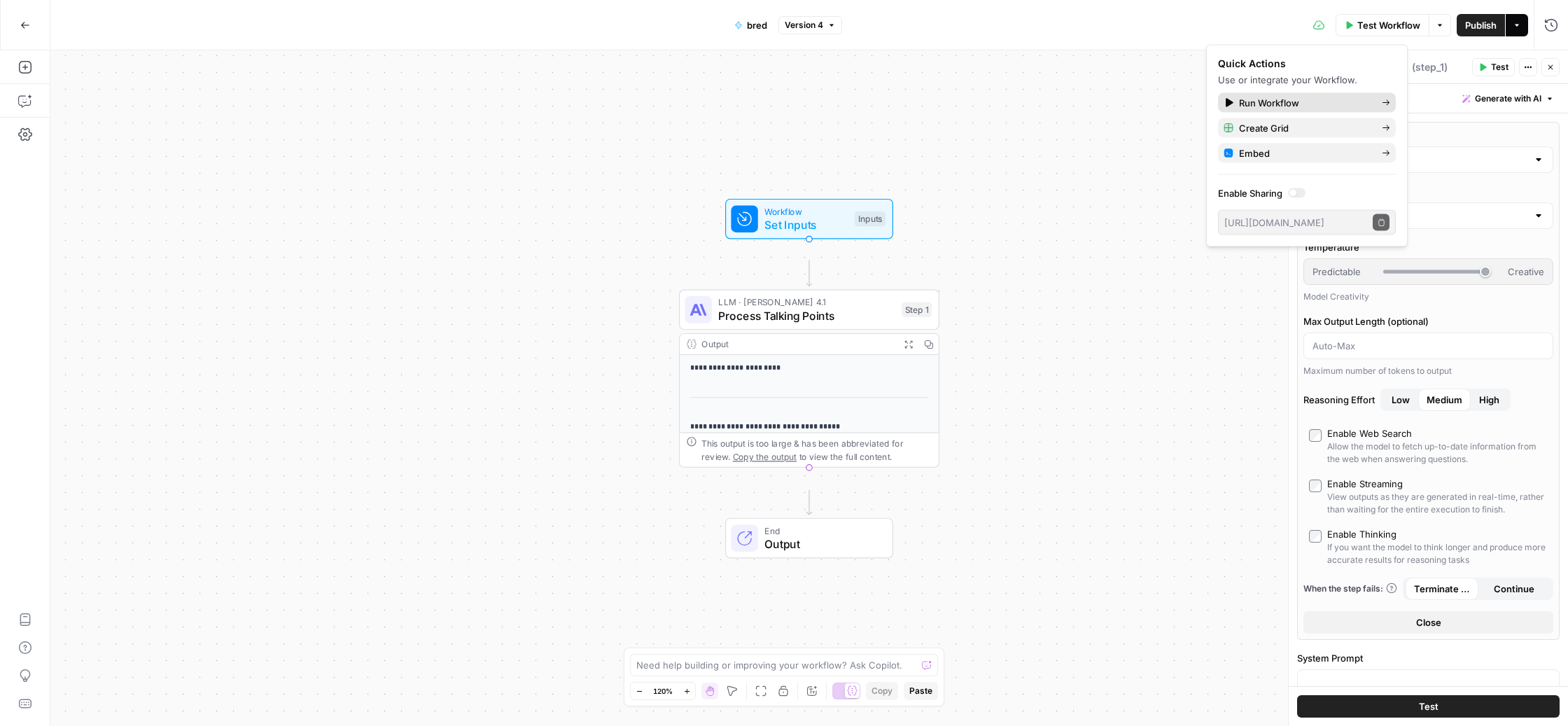
click at [1314, 110] on span "Run Workflow" at bounding box center [1305, 103] width 132 height 14
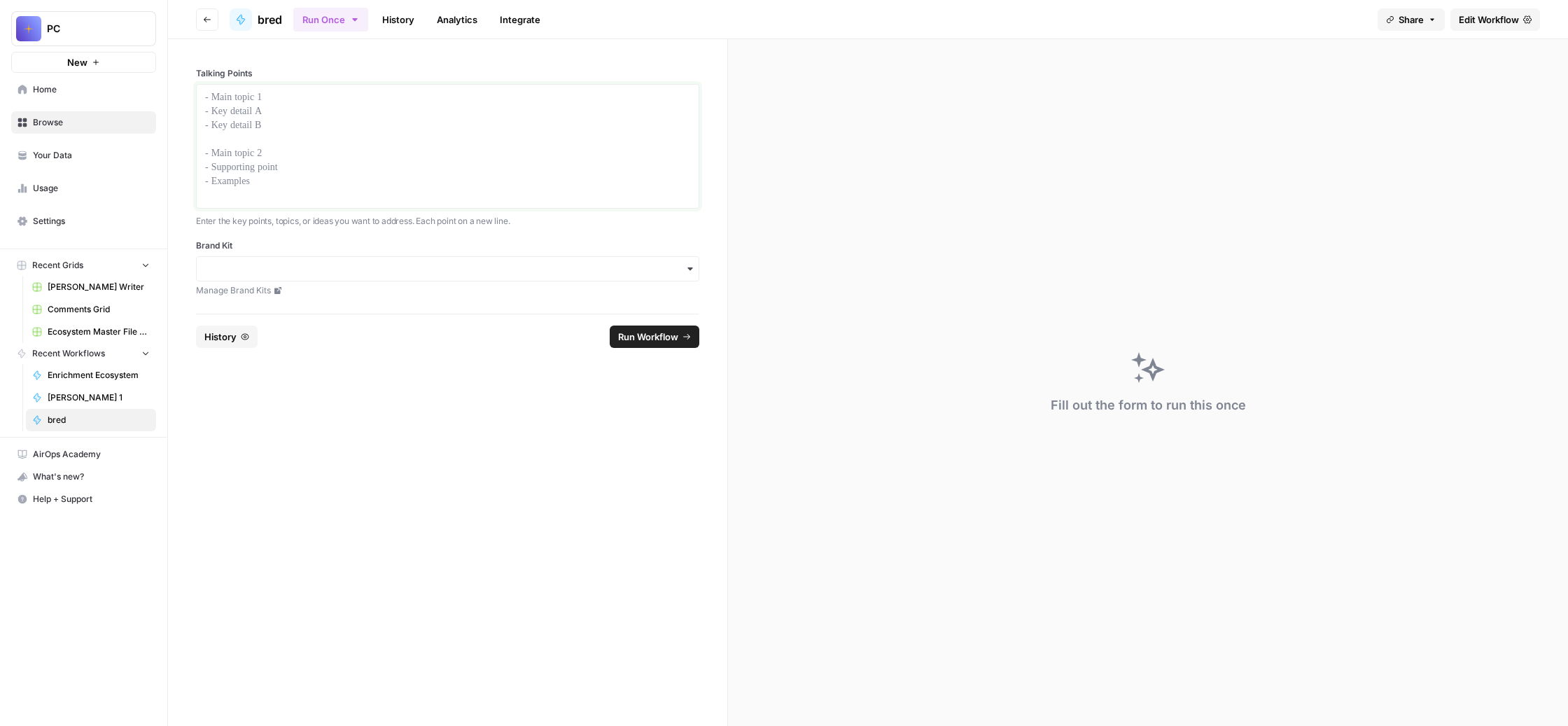
click at [402, 174] on div at bounding box center [447, 146] width 485 height 112
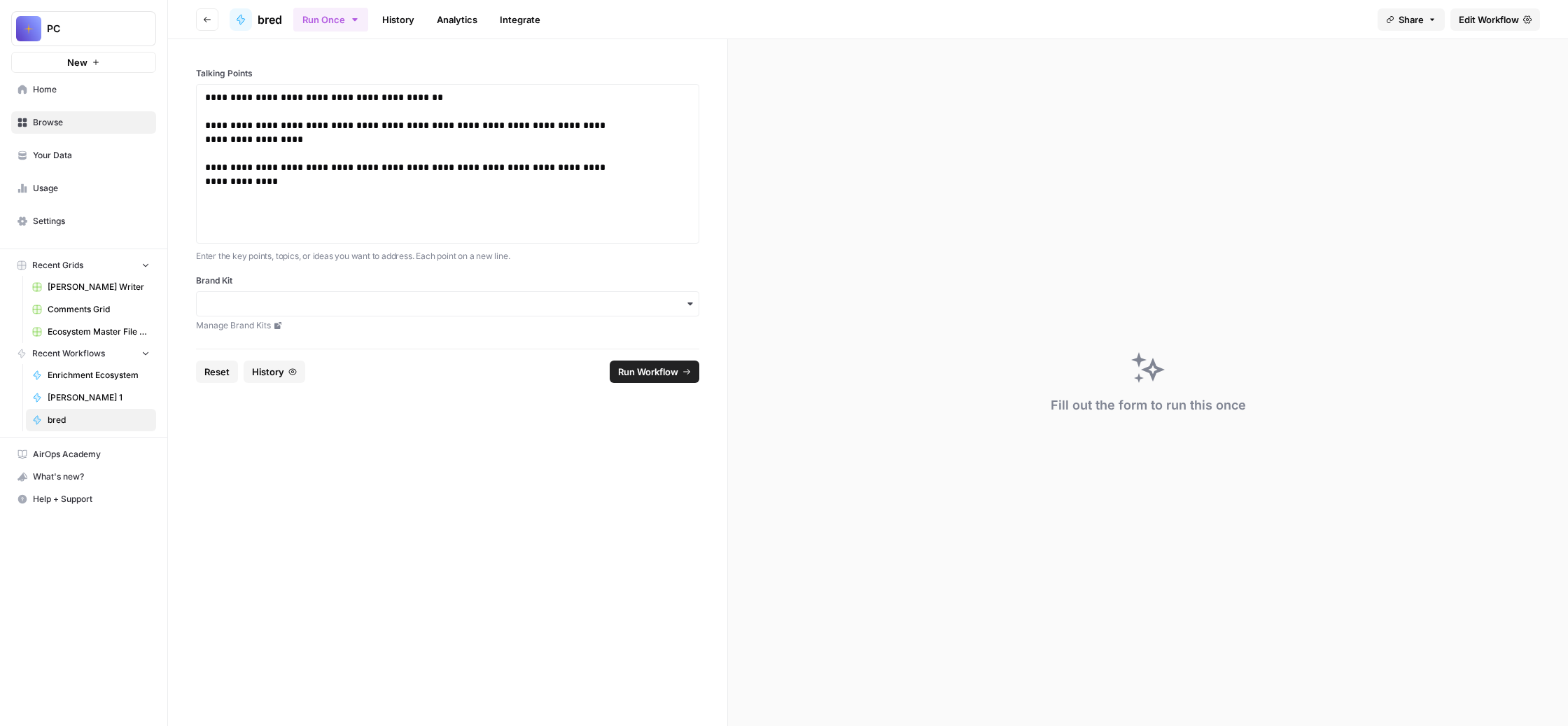
click at [338, 244] on div "**********" at bounding box center [447, 164] width 503 height 160
click at [620, 238] on p "**********" at bounding box center [412, 164] width 415 height 147
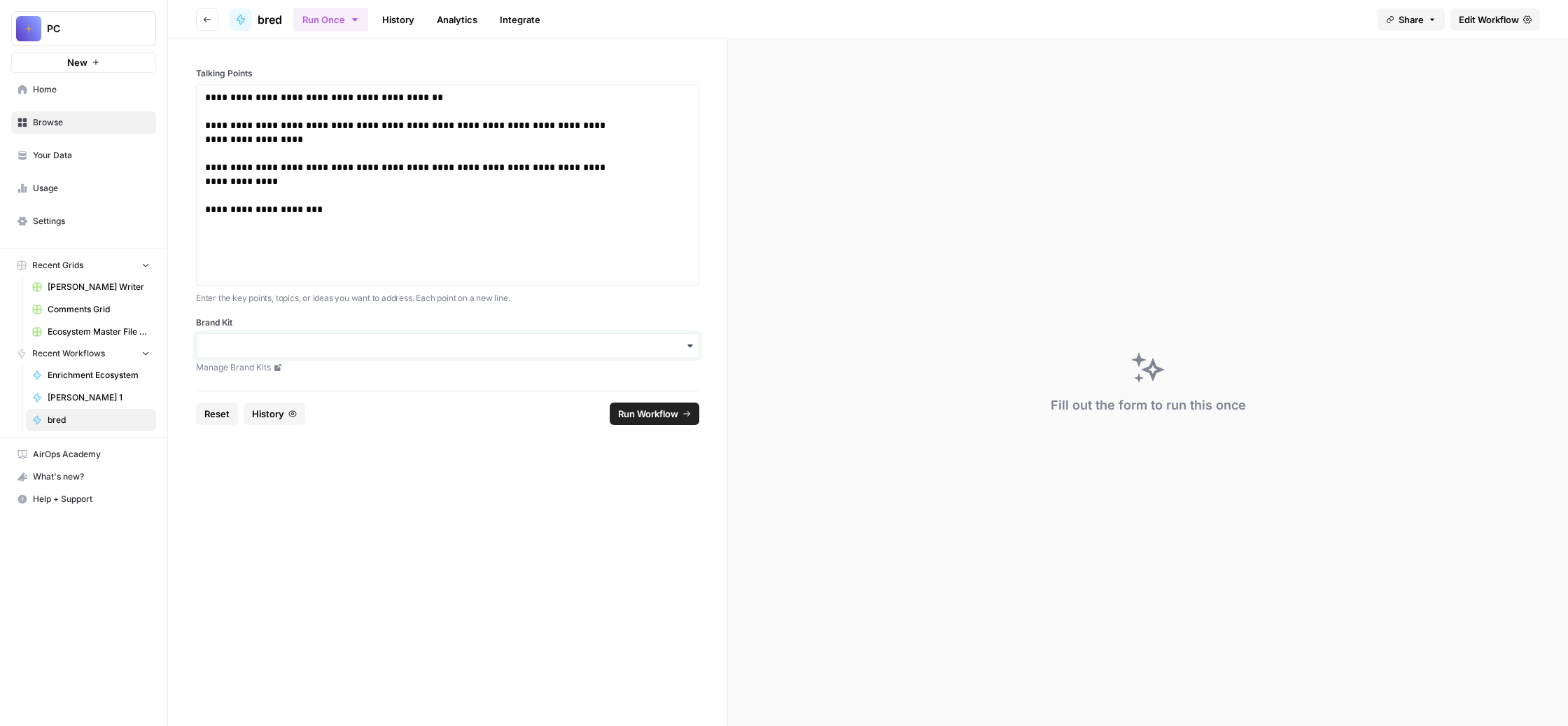
click at [560, 353] on input "Brand Kit" at bounding box center [447, 346] width 485 height 14
click at [535, 491] on div "Unstuck Engine" at bounding box center [515, 488] width 440 height 26
click at [655, 421] on span "Run Workflow" at bounding box center [649, 413] width 61 height 14
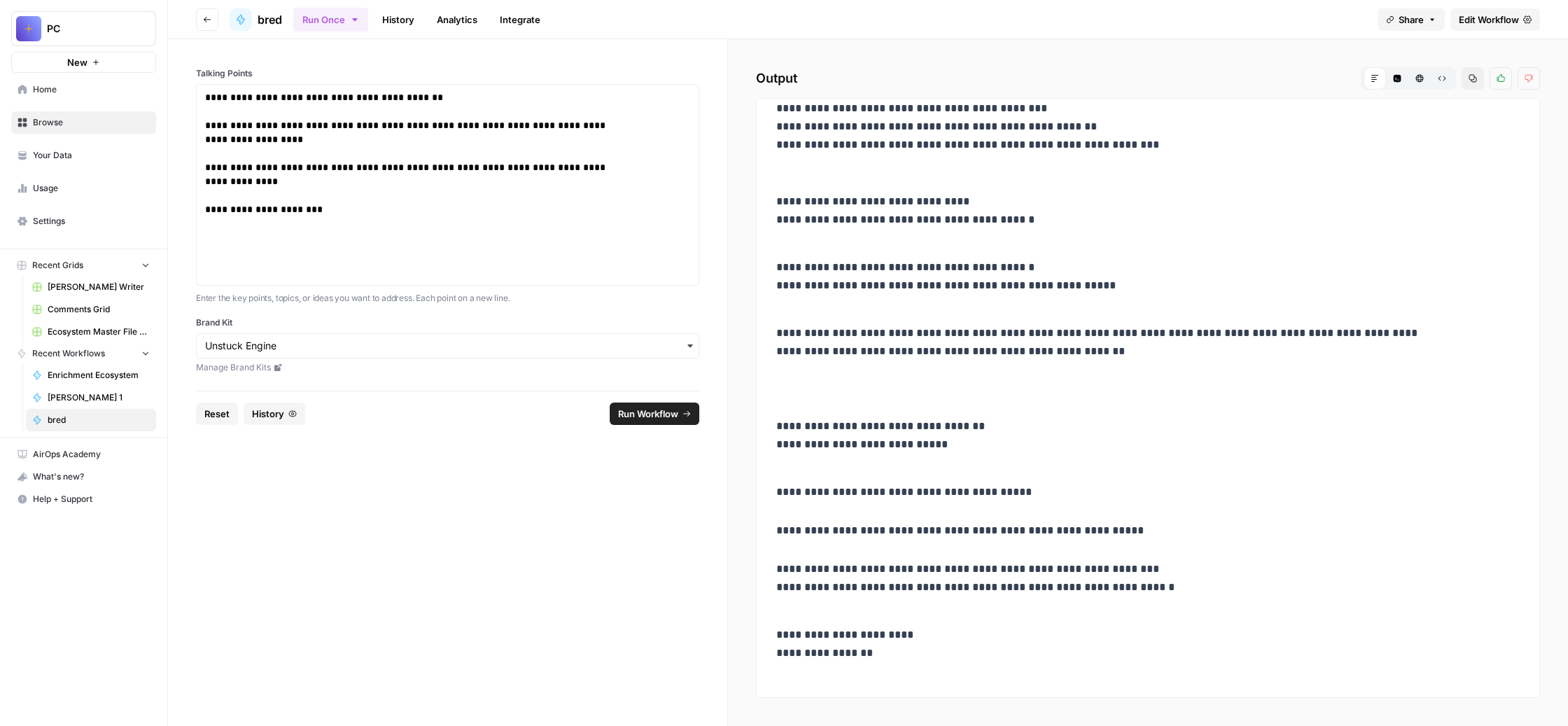
scroll to position [2279, 0]
drag, startPoint x: 851, startPoint y: 184, endPoint x: 1118, endPoint y: 802, distance: 673.2
click at [1118, 725] on html "**********" at bounding box center [784, 363] width 1568 height 726
copy div "**********"
click at [100, 506] on span "Help + Support" at bounding box center [91, 499] width 117 height 13
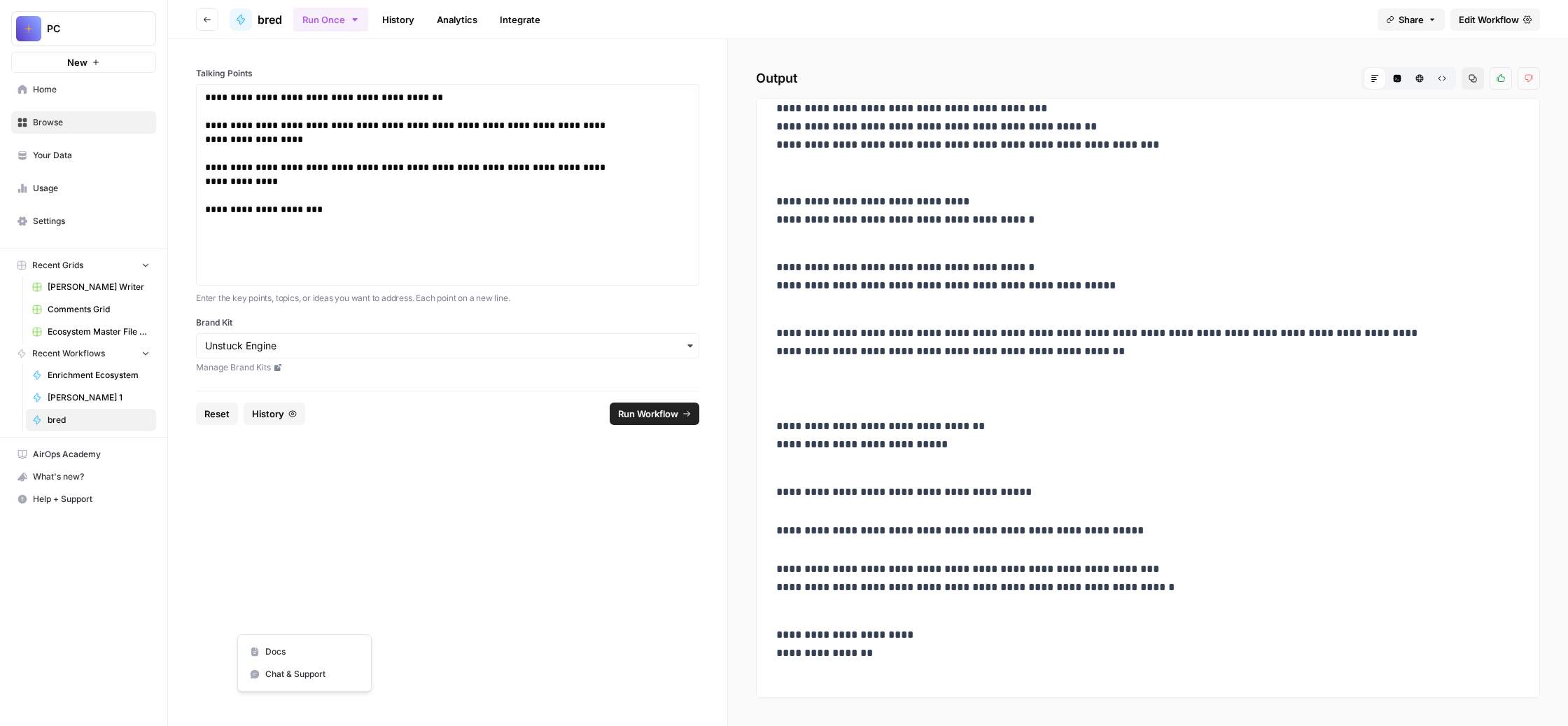
click at [310, 681] on span "Chat & Support" at bounding box center [313, 674] width 94 height 13
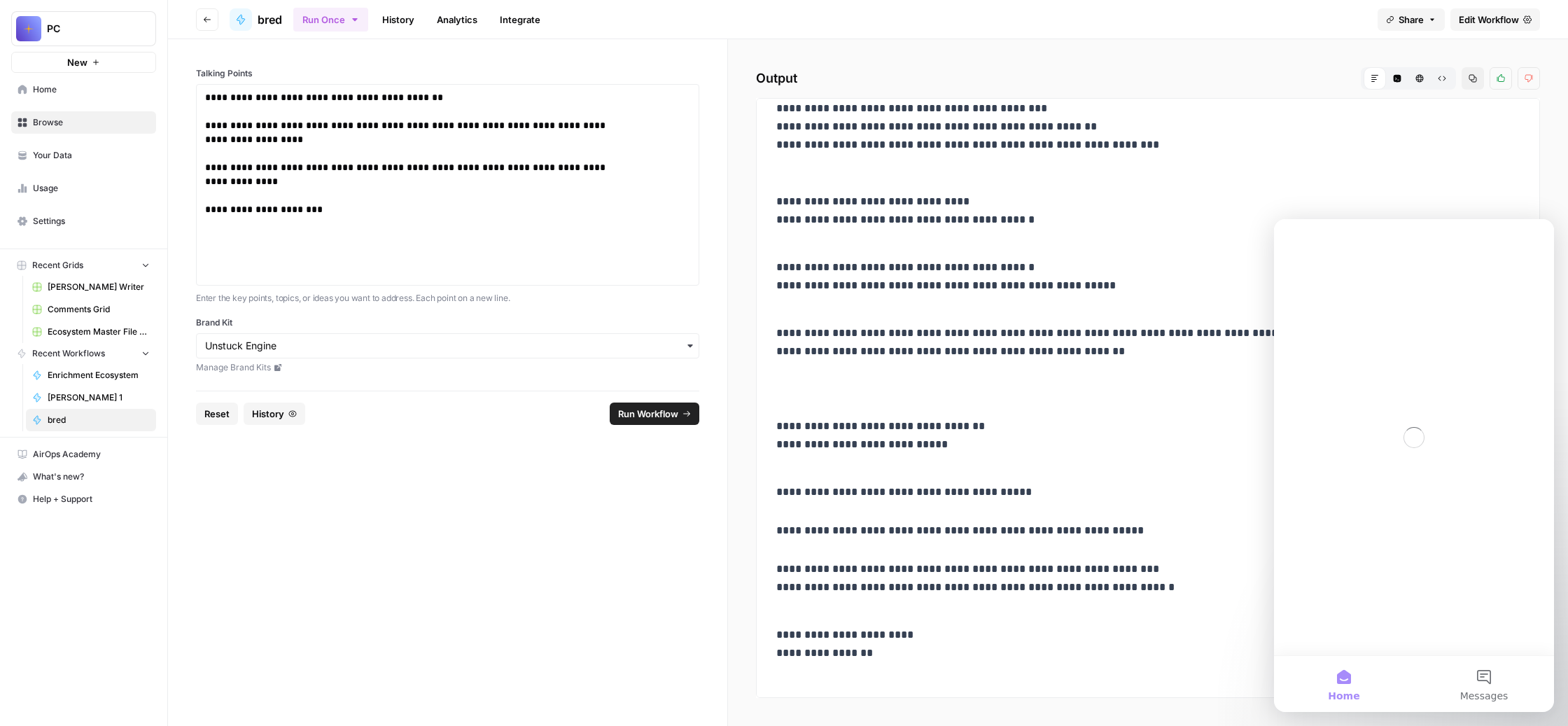
scroll to position [0, 0]
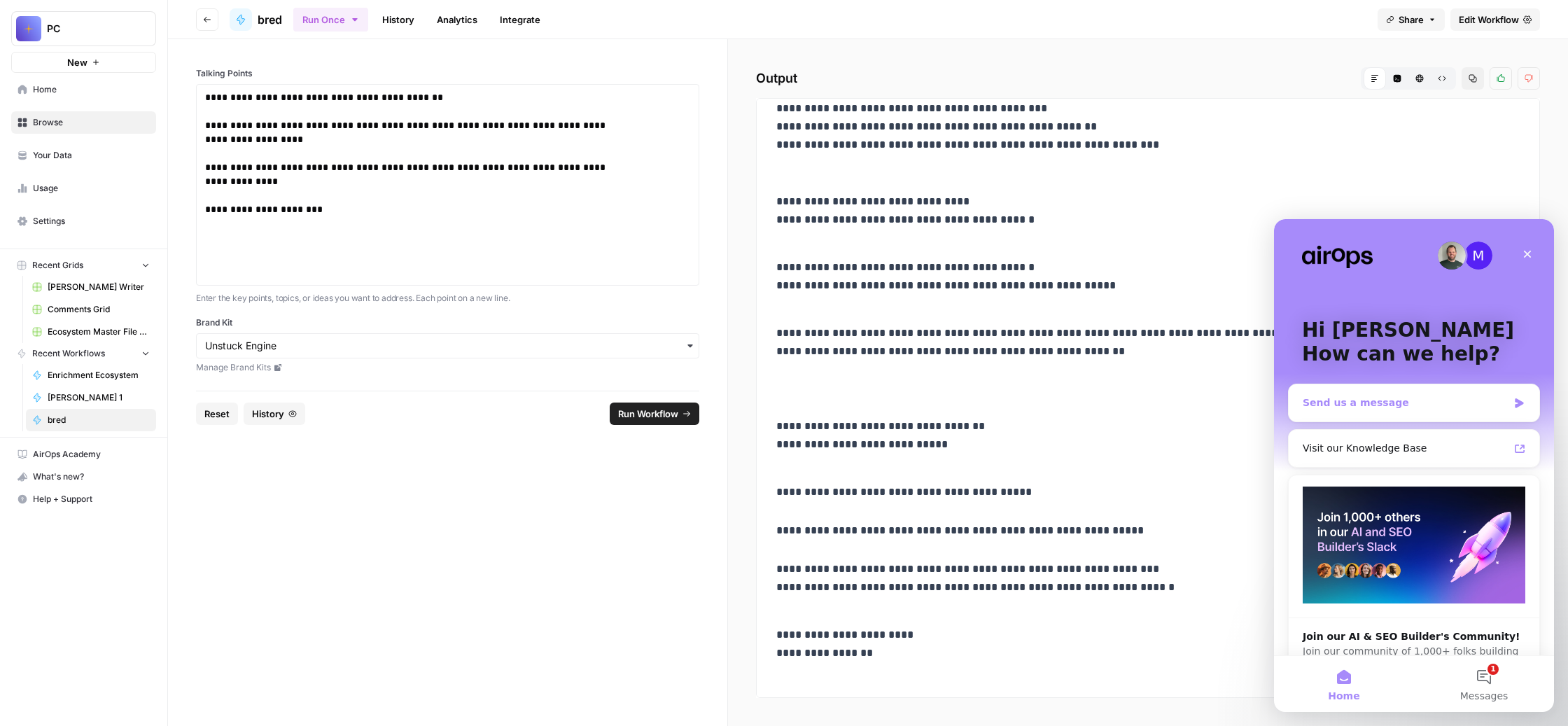
click at [1436, 401] on div "Send us a message" at bounding box center [1405, 403] width 205 height 14
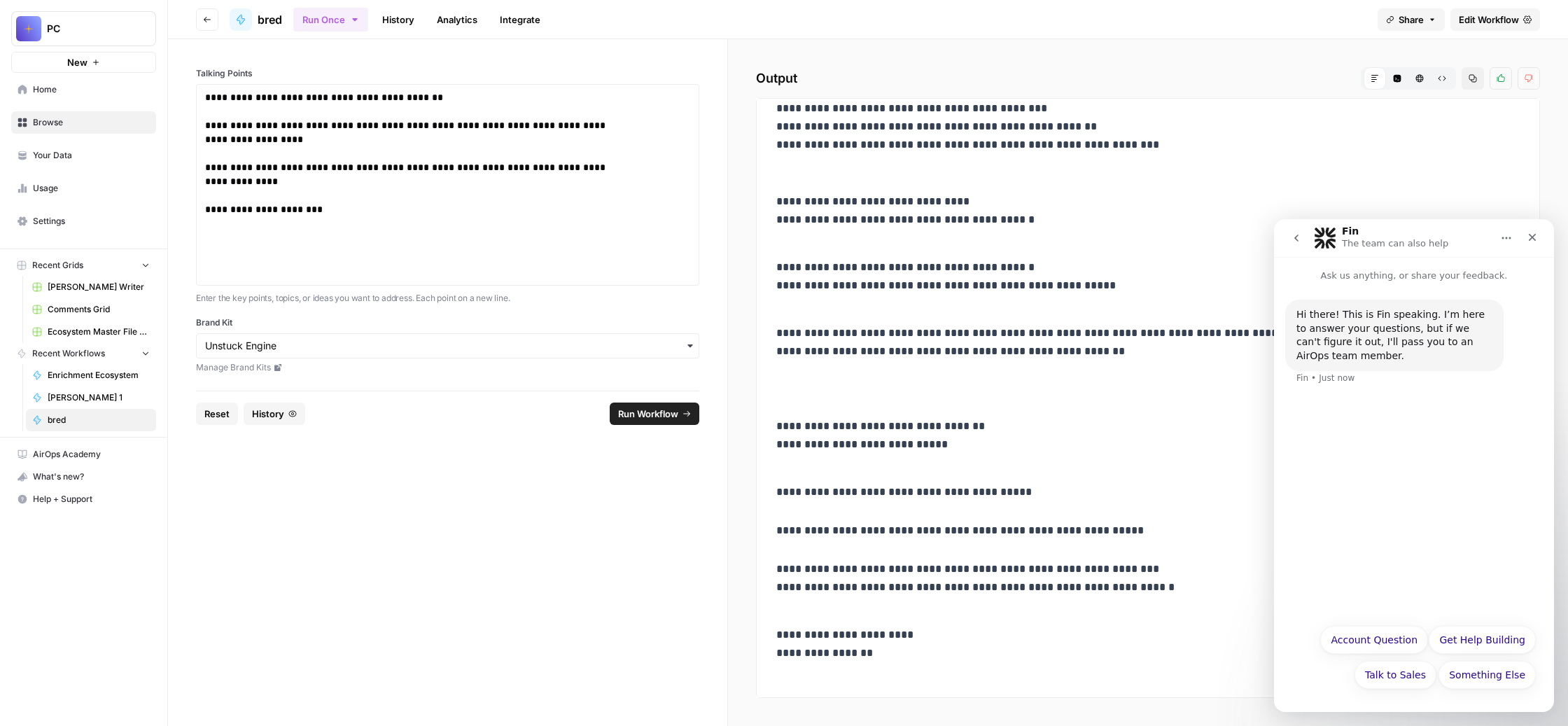
click at [1344, 480] on div "Hi there! This is Fin speaking. I’m here to answer your questions, but if we ca…" at bounding box center [1414, 450] width 280 height 334
click at [1380, 275] on p "Ask us anything, or share your feedback." at bounding box center [1414, 270] width 280 height 26
click at [1470, 668] on button "Something Else" at bounding box center [1487, 675] width 98 height 28
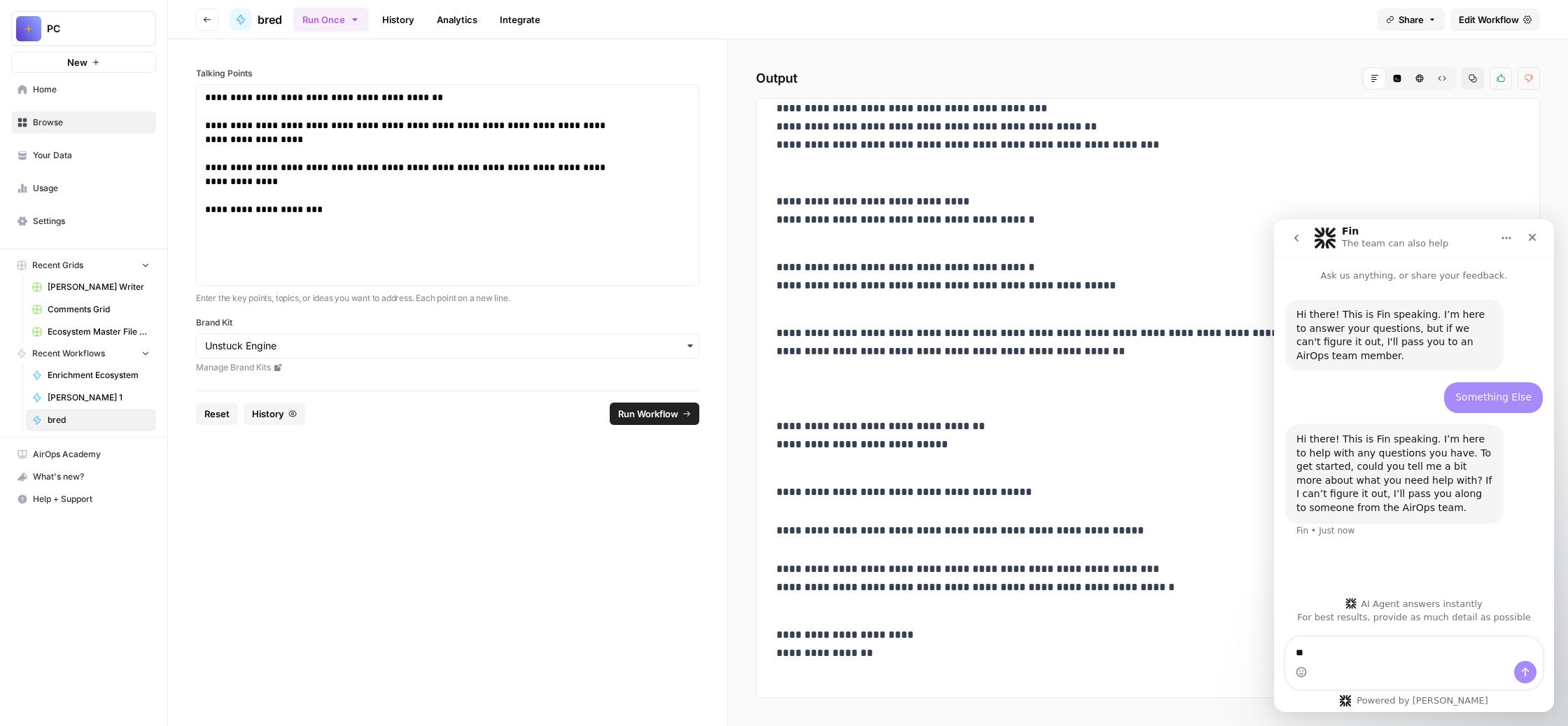
type textarea "*"
type textarea "**********"
click at [1473, 26] on span "Edit Workflow" at bounding box center [1489, 20] width 61 height 14
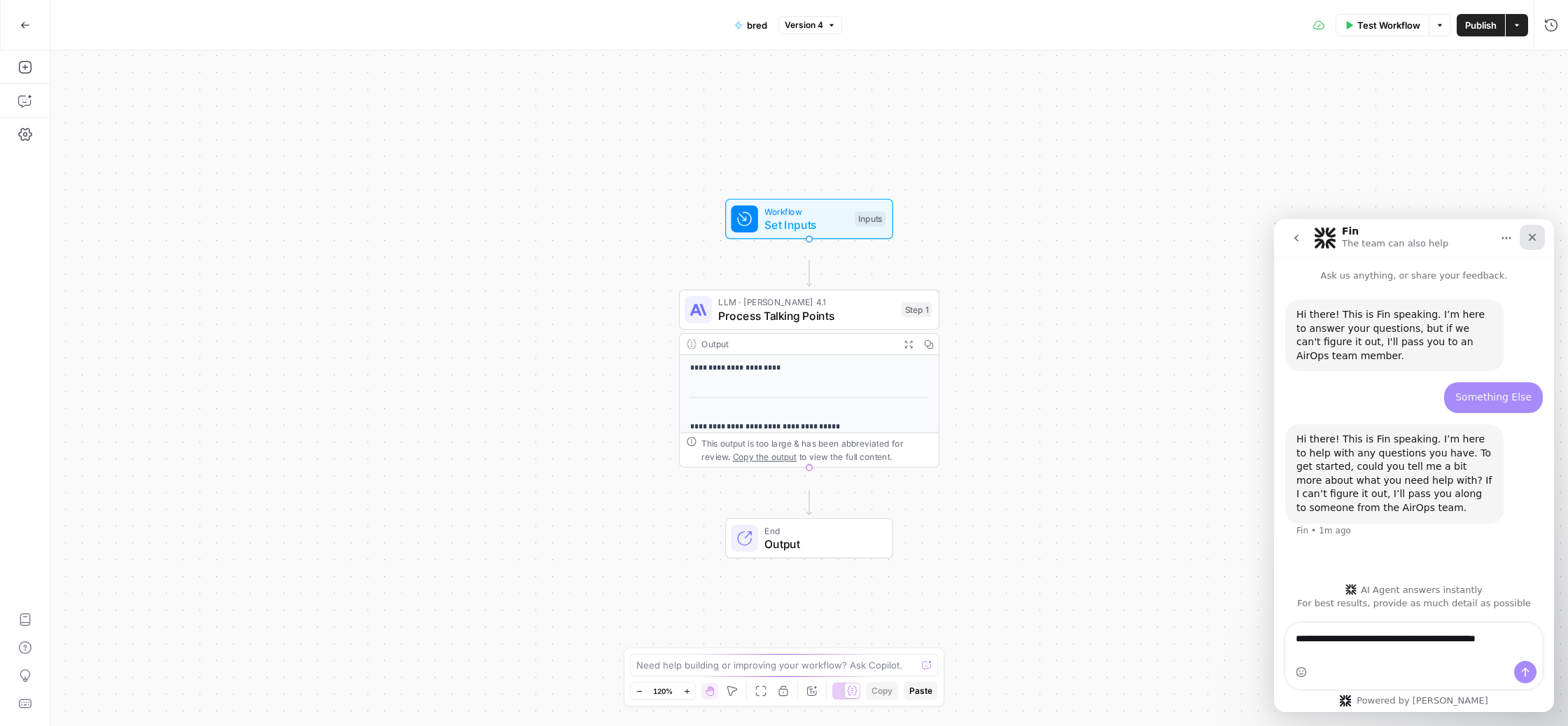
click at [1532, 238] on icon "Close" at bounding box center [1532, 238] width 8 height 8
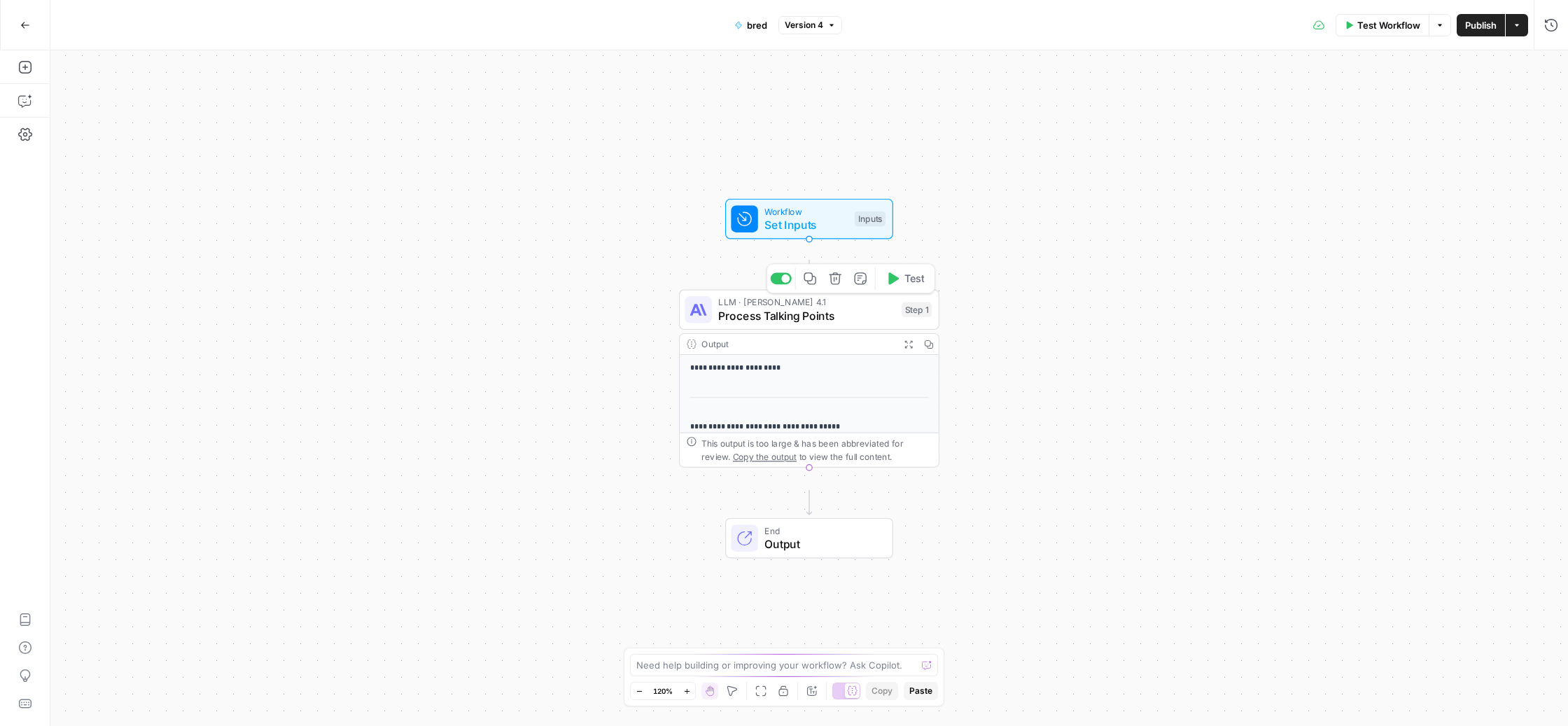
click at [781, 322] on span "Process Talking Points" at bounding box center [806, 316] width 176 height 17
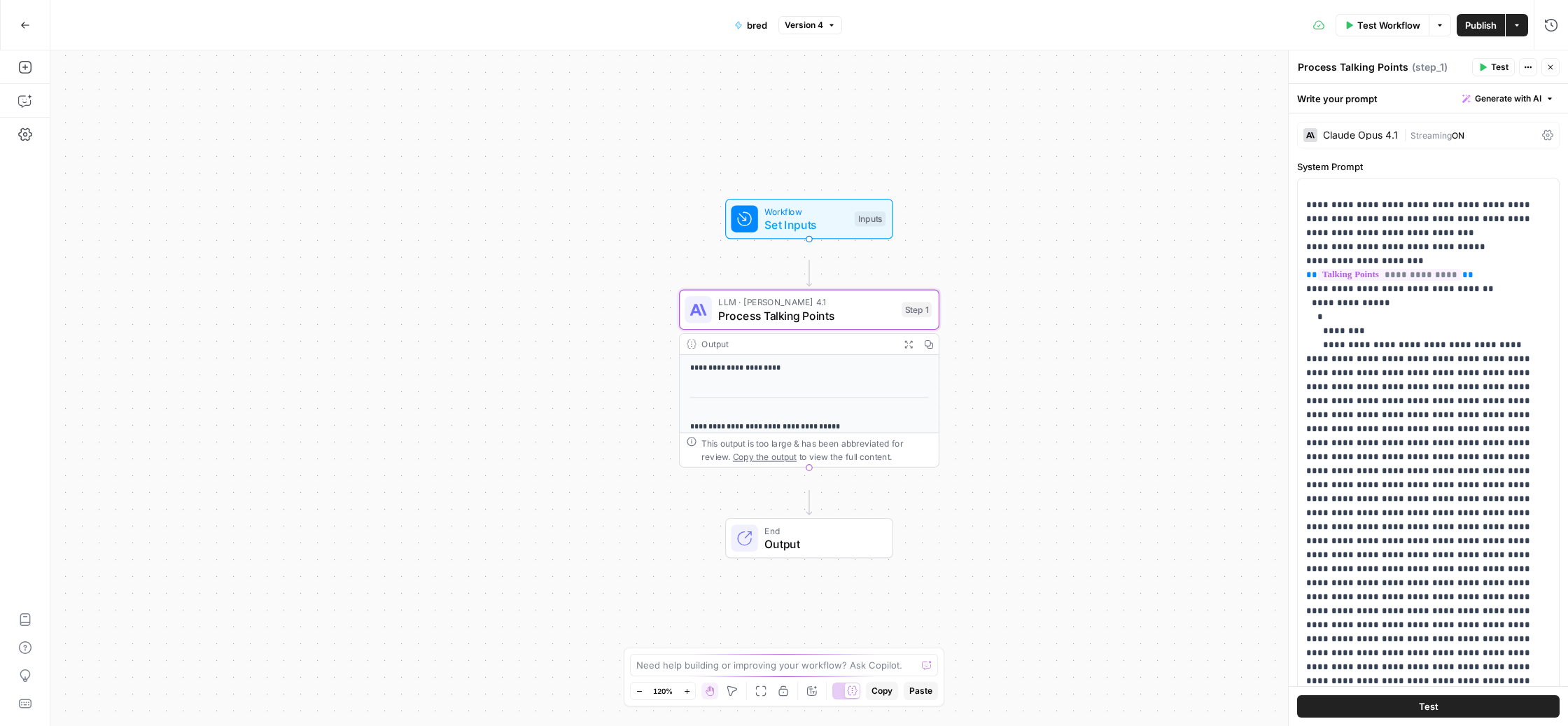
click at [1393, 140] on div "Claude Opus 4.1" at bounding box center [1360, 135] width 75 height 10
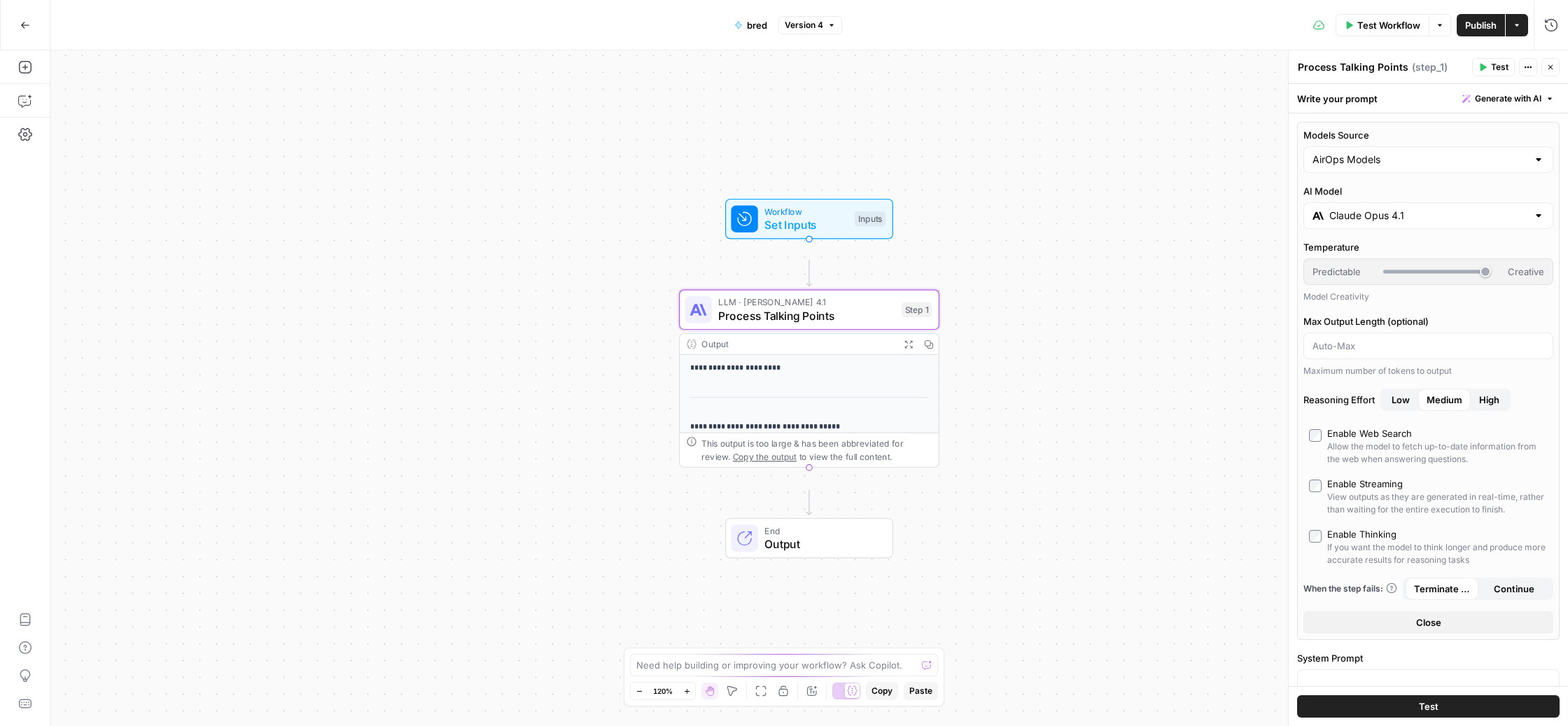
click at [1442, 223] on input "Claude Opus 4.1" at bounding box center [1428, 216] width 198 height 14
click at [1436, 167] on input "Models Source" at bounding box center [1420, 160] width 215 height 14
click at [1408, 274] on span "My Models" at bounding box center [1425, 266] width 207 height 14
type input "My Models"
click at [1426, 223] on input "Select AI Model" at bounding box center [1420, 216] width 215 height 14
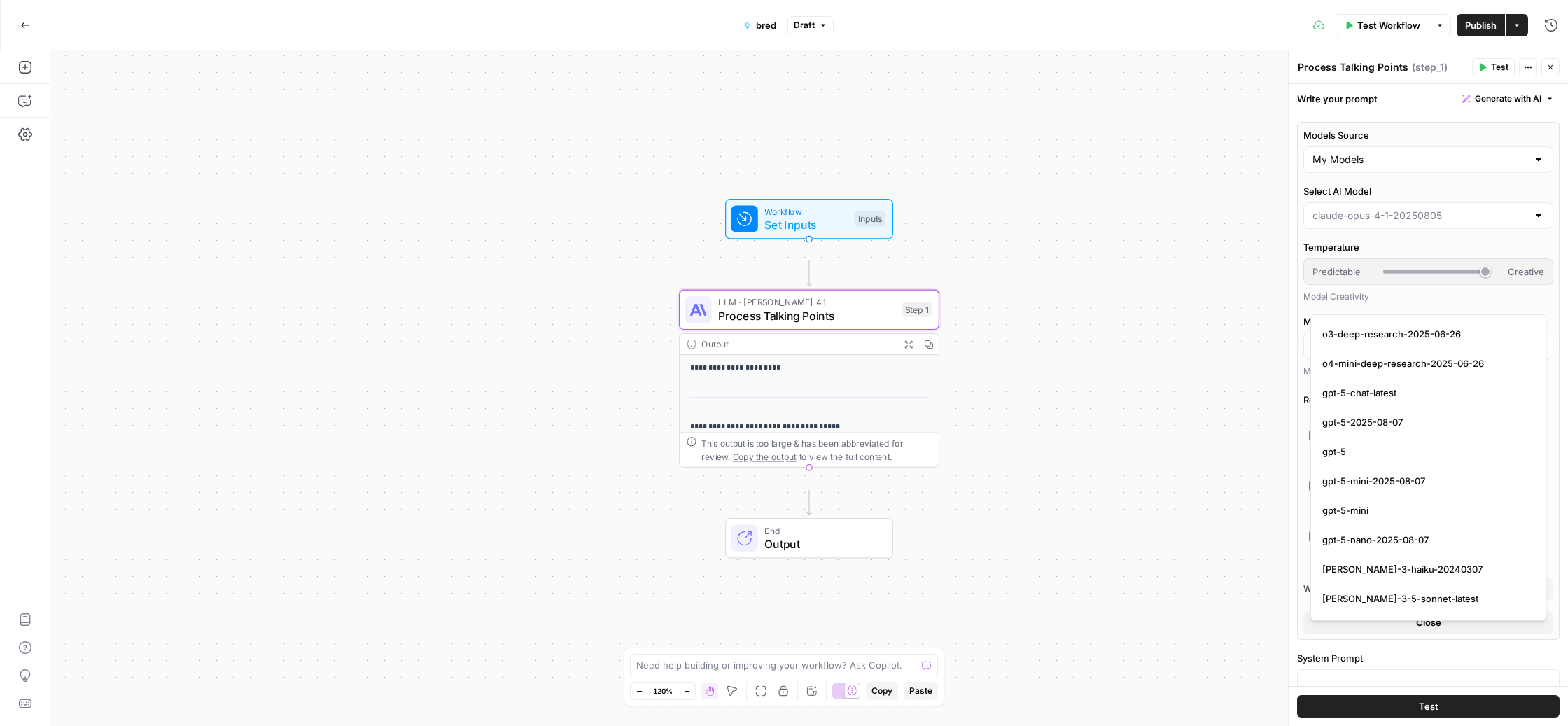
scroll to position [2155, 0]
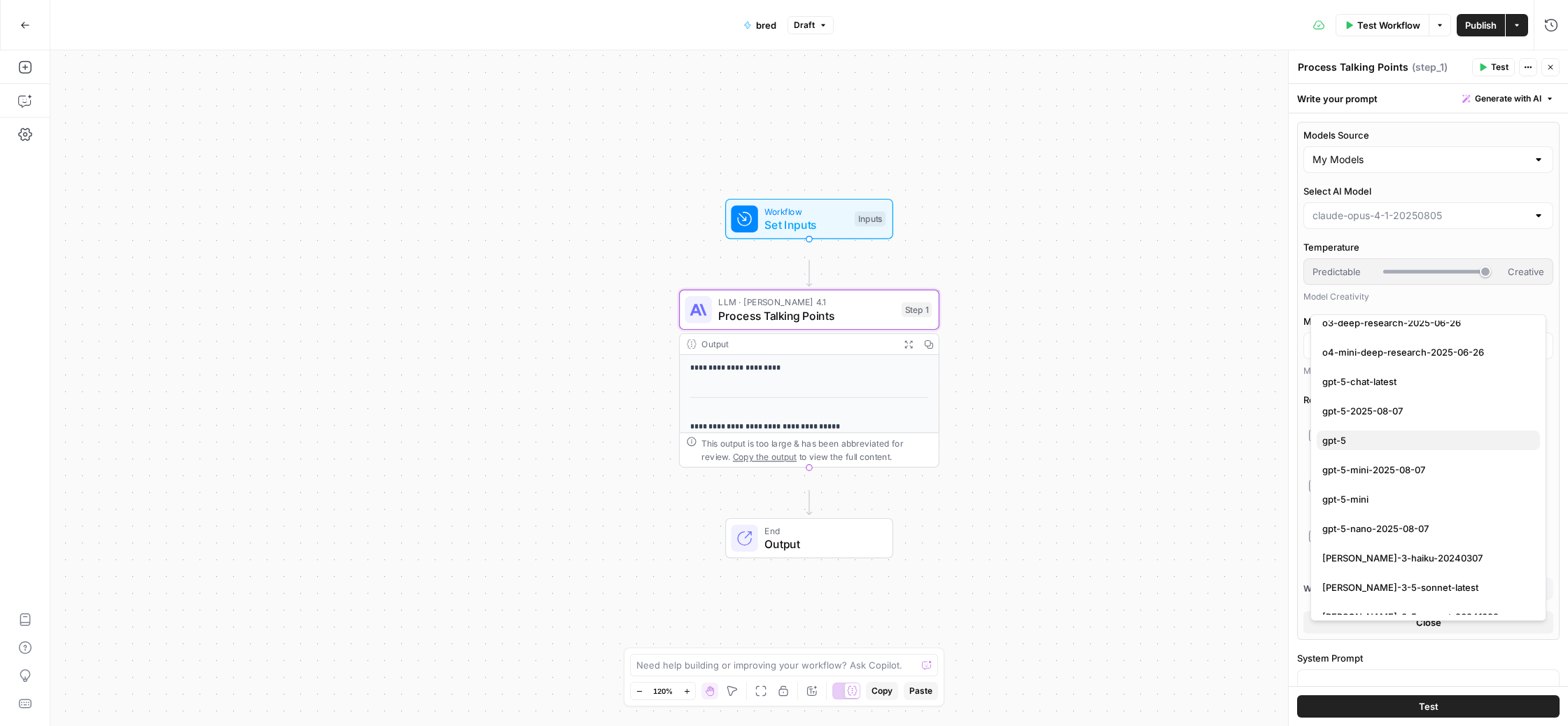
click at [1403, 447] on span "gpt-5" at bounding box center [1425, 440] width 207 height 14
type input "gpt-5"
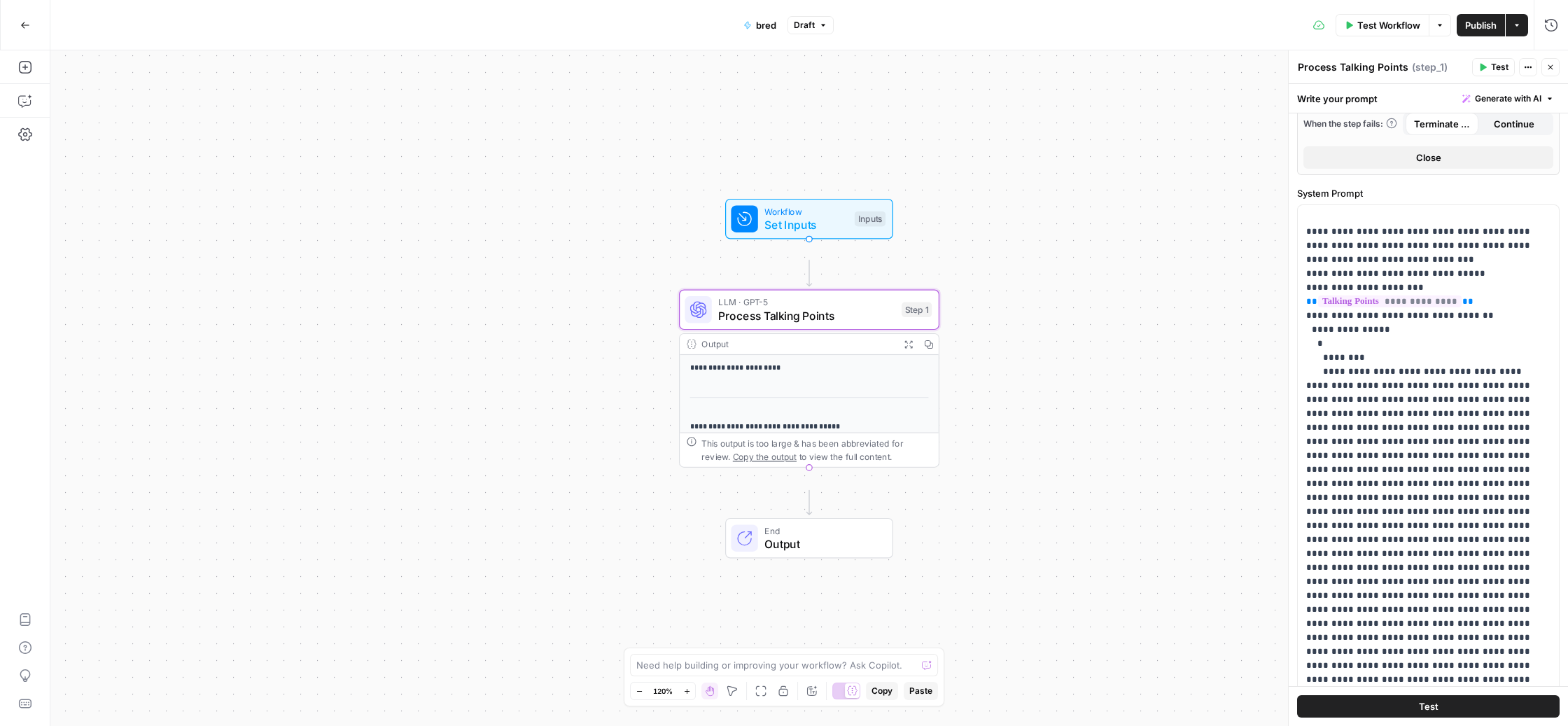
scroll to position [432, 0]
click at [1465, 26] on span "Publish" at bounding box center [1481, 25] width 32 height 14
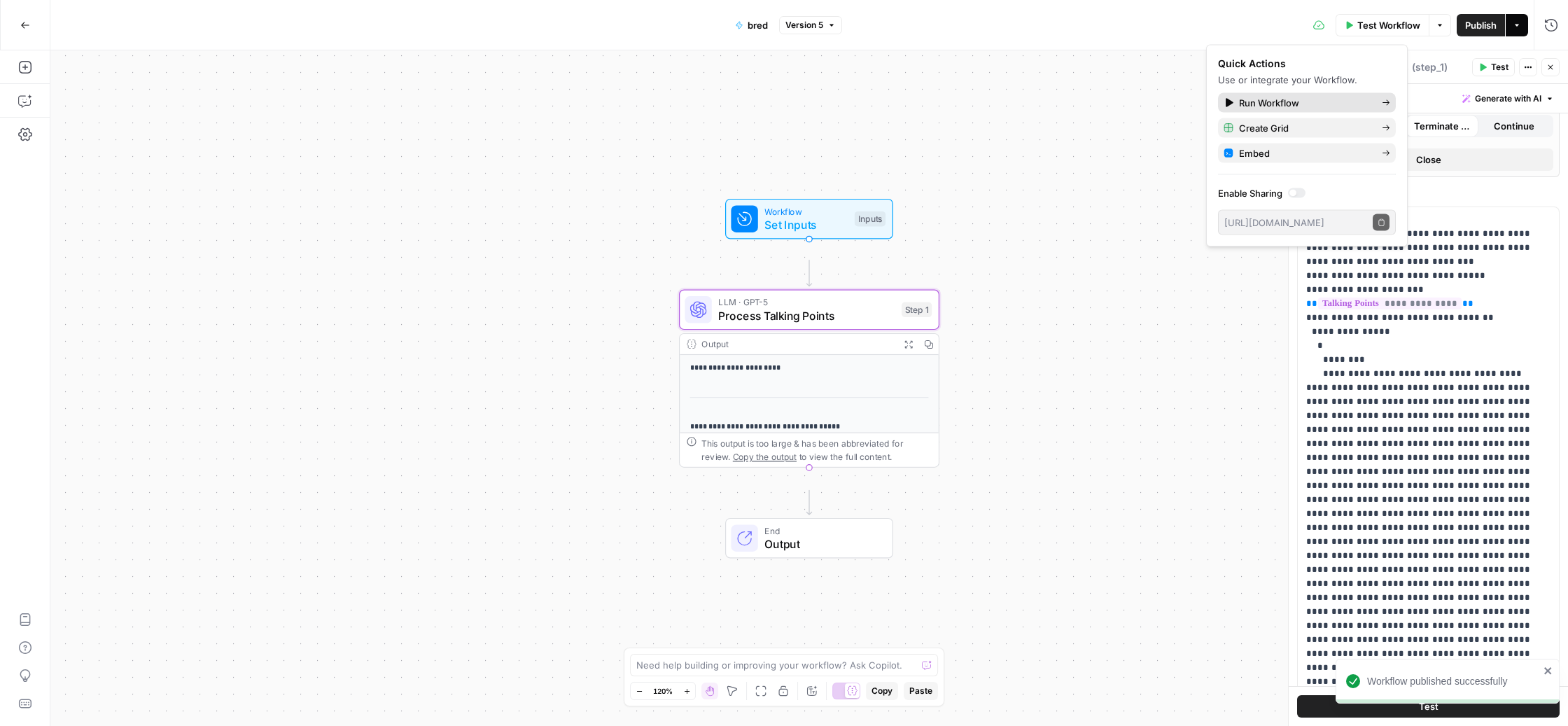
click at [1390, 107] on icon at bounding box center [1386, 102] width 8 height 8
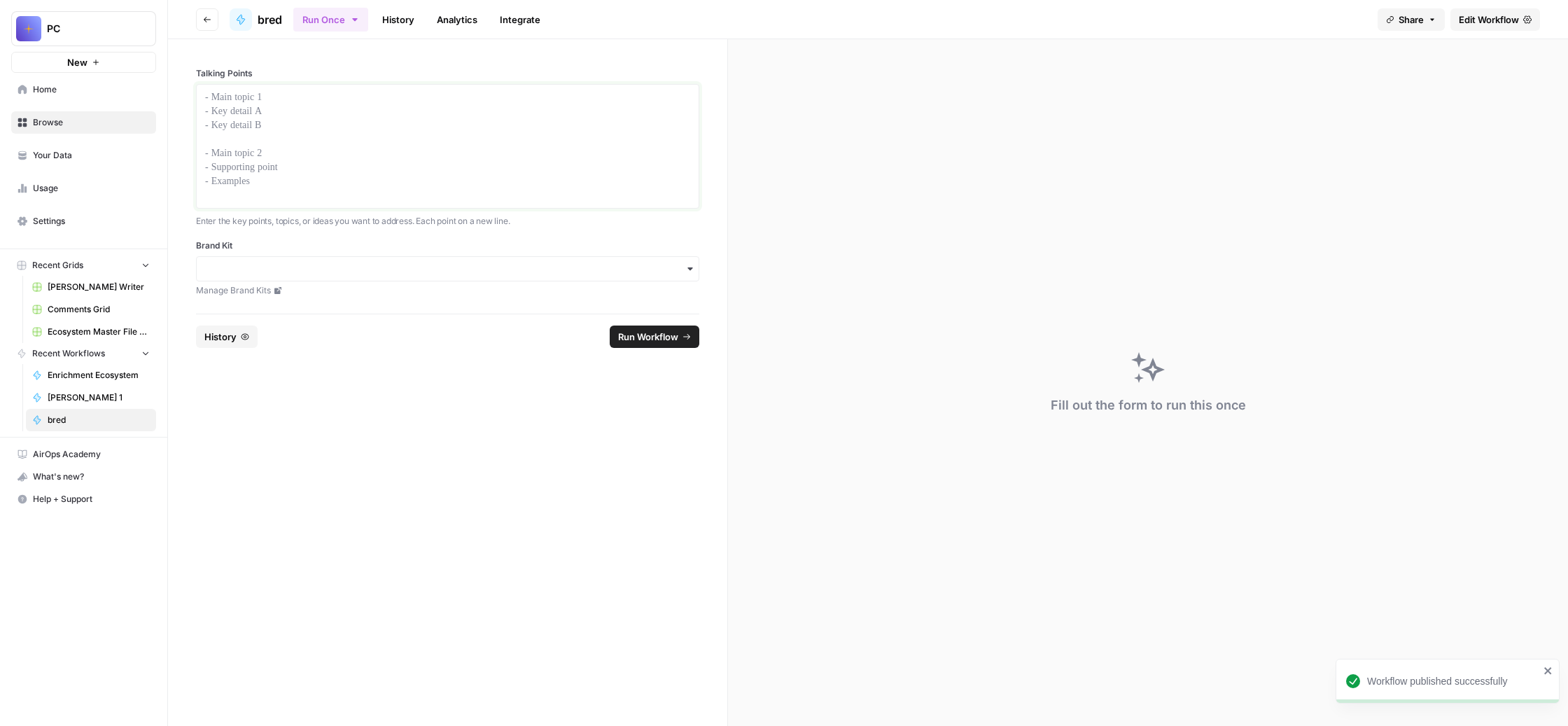
click at [509, 167] on div at bounding box center [447, 146] width 485 height 112
drag, startPoint x: 530, startPoint y: 147, endPoint x: 289, endPoint y: 142, distance: 241.1
click at [289, 143] on div "**********" at bounding box center [447, 176] width 559 height 275
click at [423, 26] on link "History" at bounding box center [398, 20] width 49 height 23
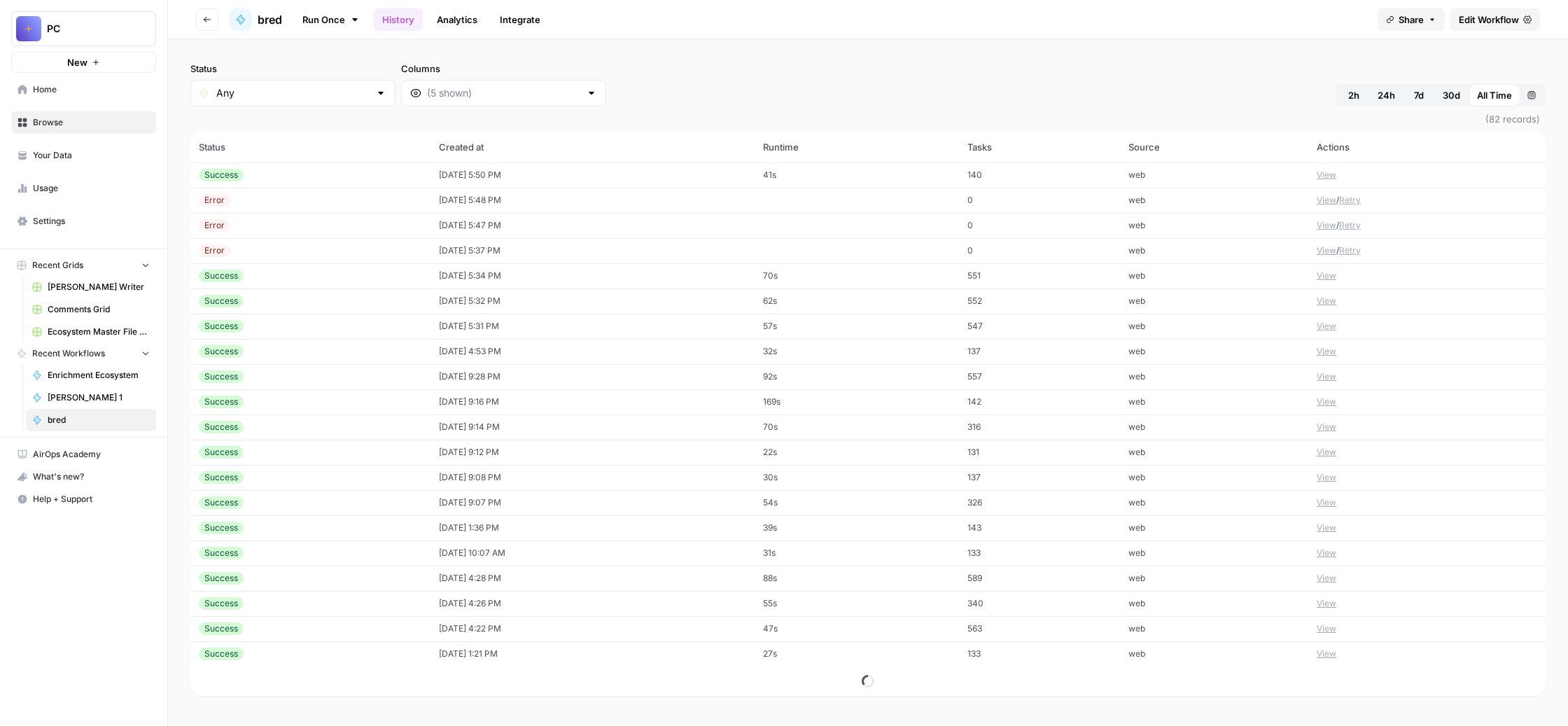
click at [755, 188] on td "[DATE] 5:50 PM" at bounding box center [593, 175] width 325 height 25
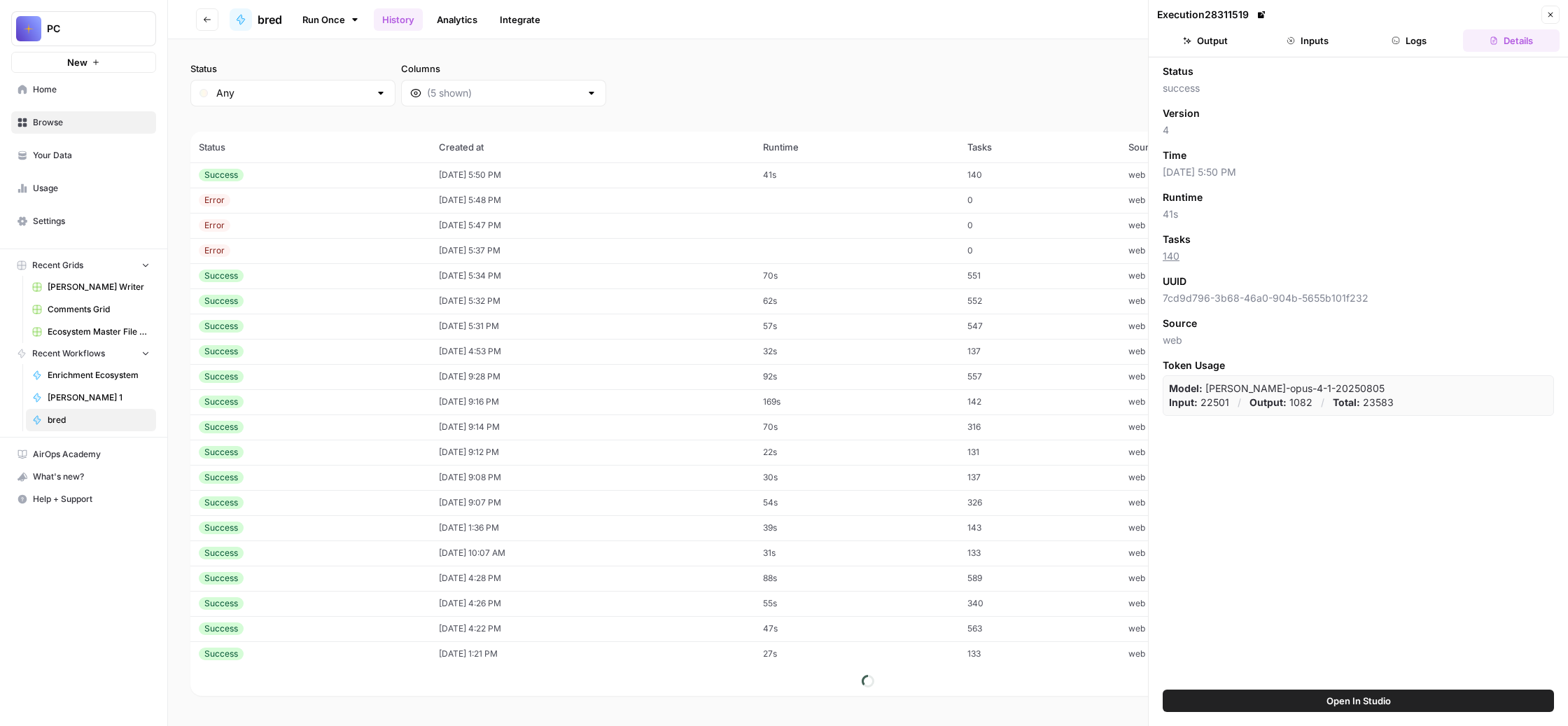
click at [637, 213] on td "[DATE] 5:48 PM" at bounding box center [593, 200] width 325 height 25
click at [1038, 107] on div "Status Any Columns 2h 24h 7d 30d All Time Custom range" at bounding box center [868, 83] width 1355 height 45
drag, startPoint x: 1380, startPoint y: 615, endPoint x: 1171, endPoint y: 572, distance: 213.4
click at [1171, 404] on span "[PERSON_NAME]: Your credit balance is too low to access the Anthropic API. Plea…" at bounding box center [1358, 389] width 391 height 28
copy span "[PERSON_NAME]: Your credit balance is too low to access the Anthropic API. Plea…"
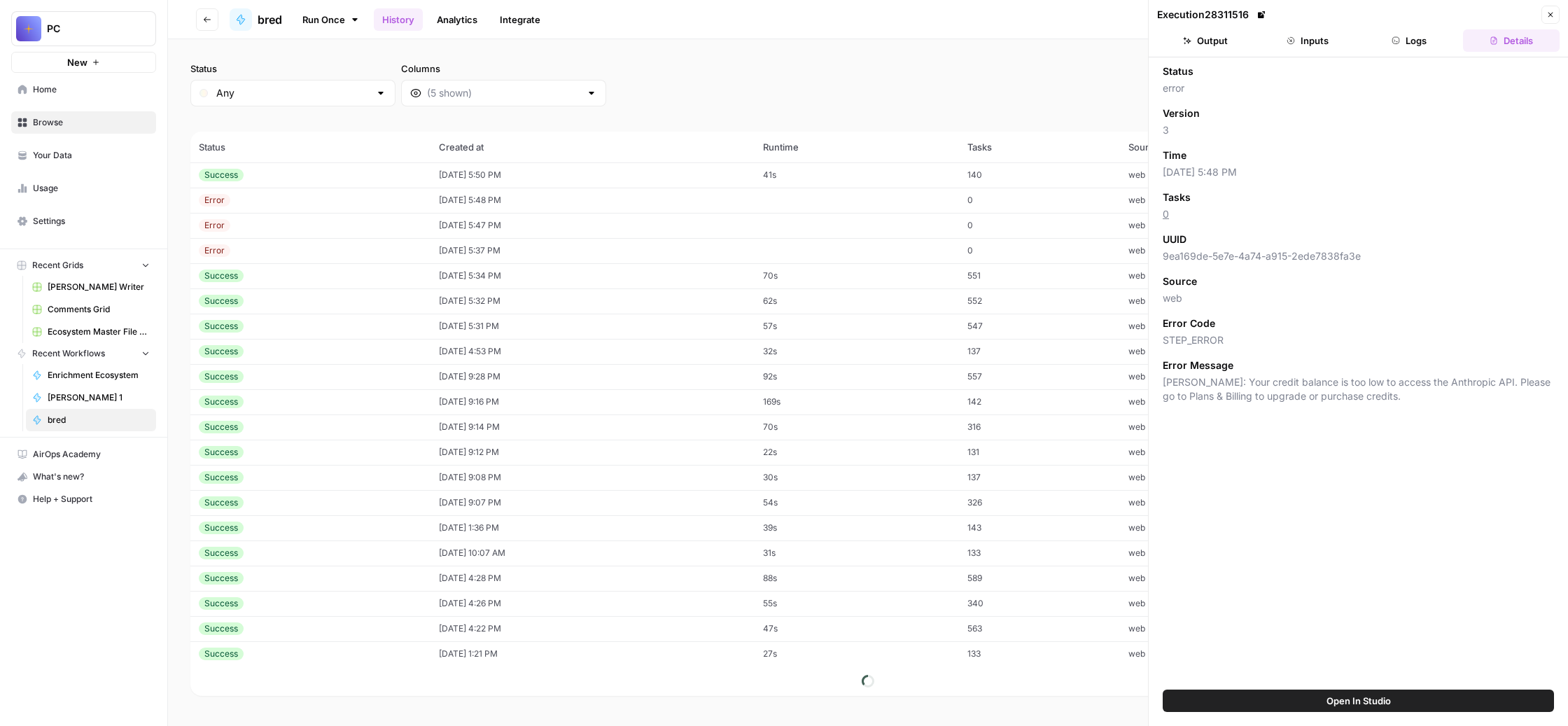
click at [1226, 51] on button "Output" at bounding box center [1206, 41] width 97 height 23
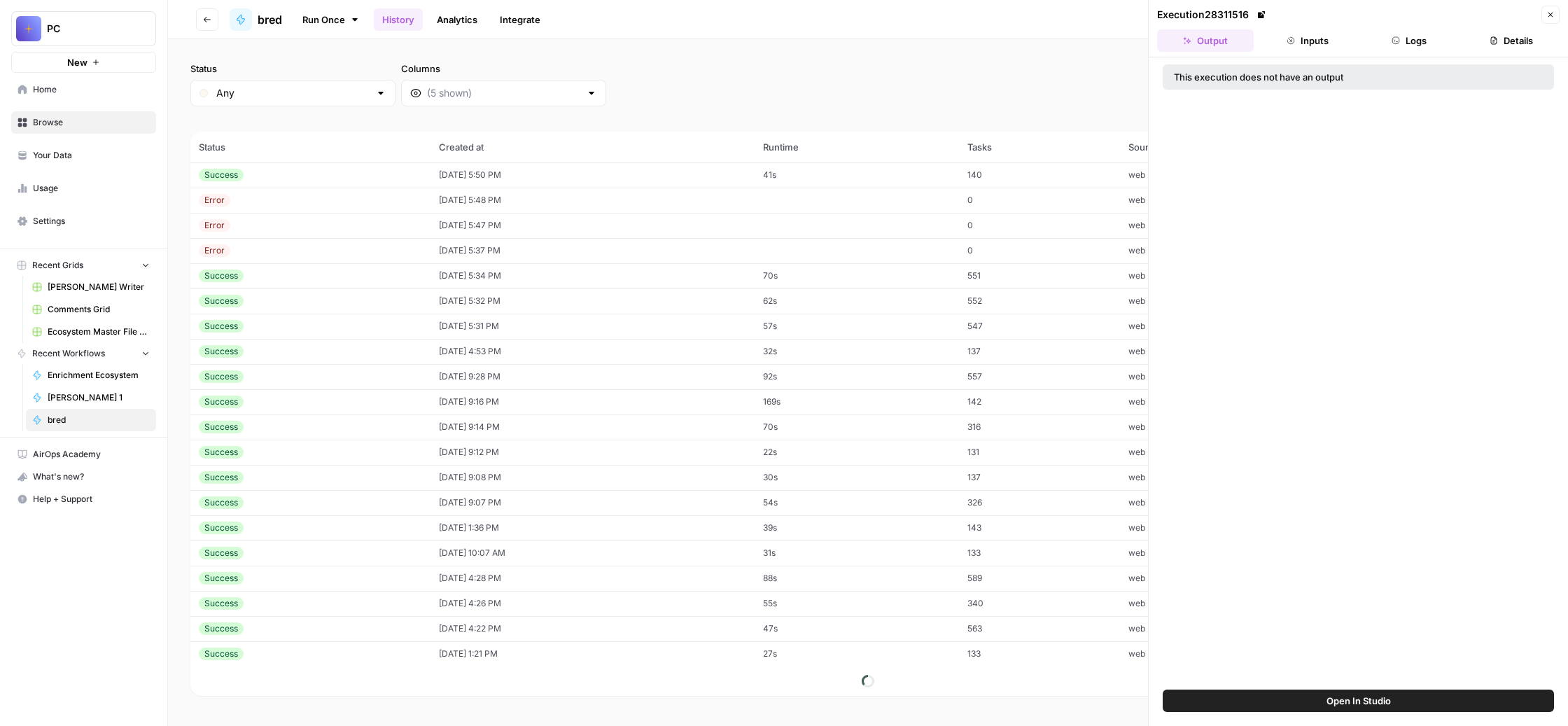
click at [1323, 51] on button "Inputs" at bounding box center [1308, 41] width 97 height 23
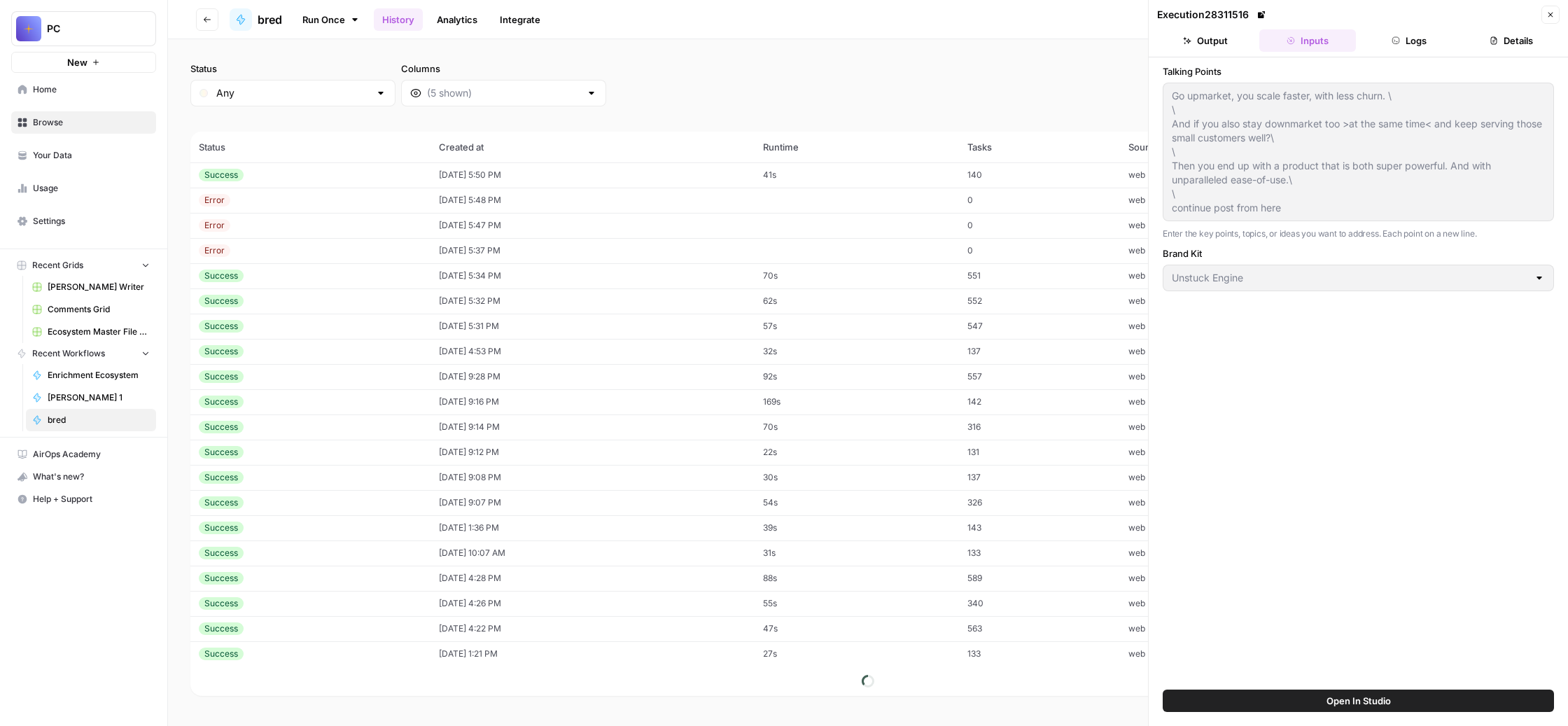
click at [1158, 126] on div "Execution 28311516 Close Output Inputs Logs Details Talking Points Go upmarket,…" at bounding box center [1358, 363] width 420 height 726
click at [1546, 19] on icon "button" at bounding box center [1550, 14] width 8 height 8
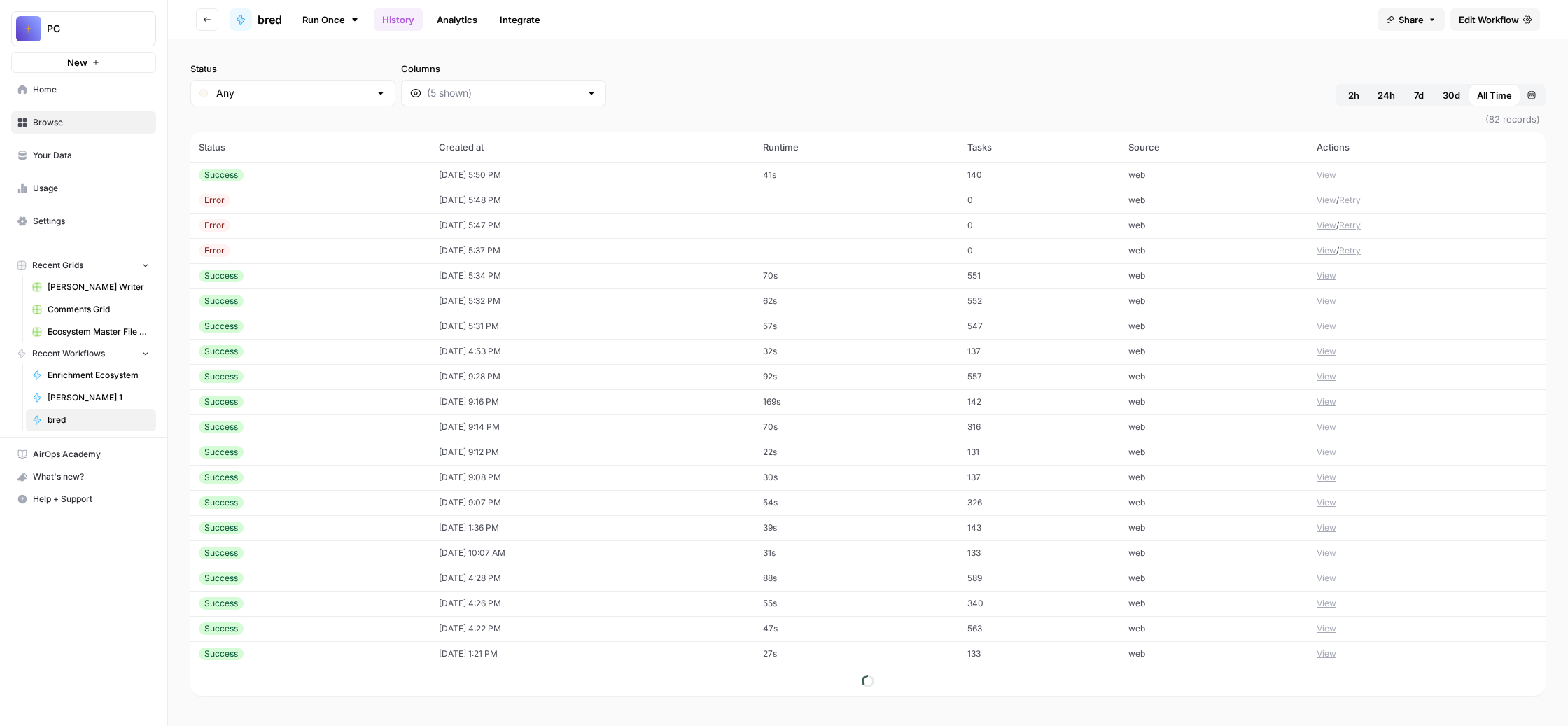
click at [368, 27] on link "Run Once" at bounding box center [331, 19] width 75 height 23
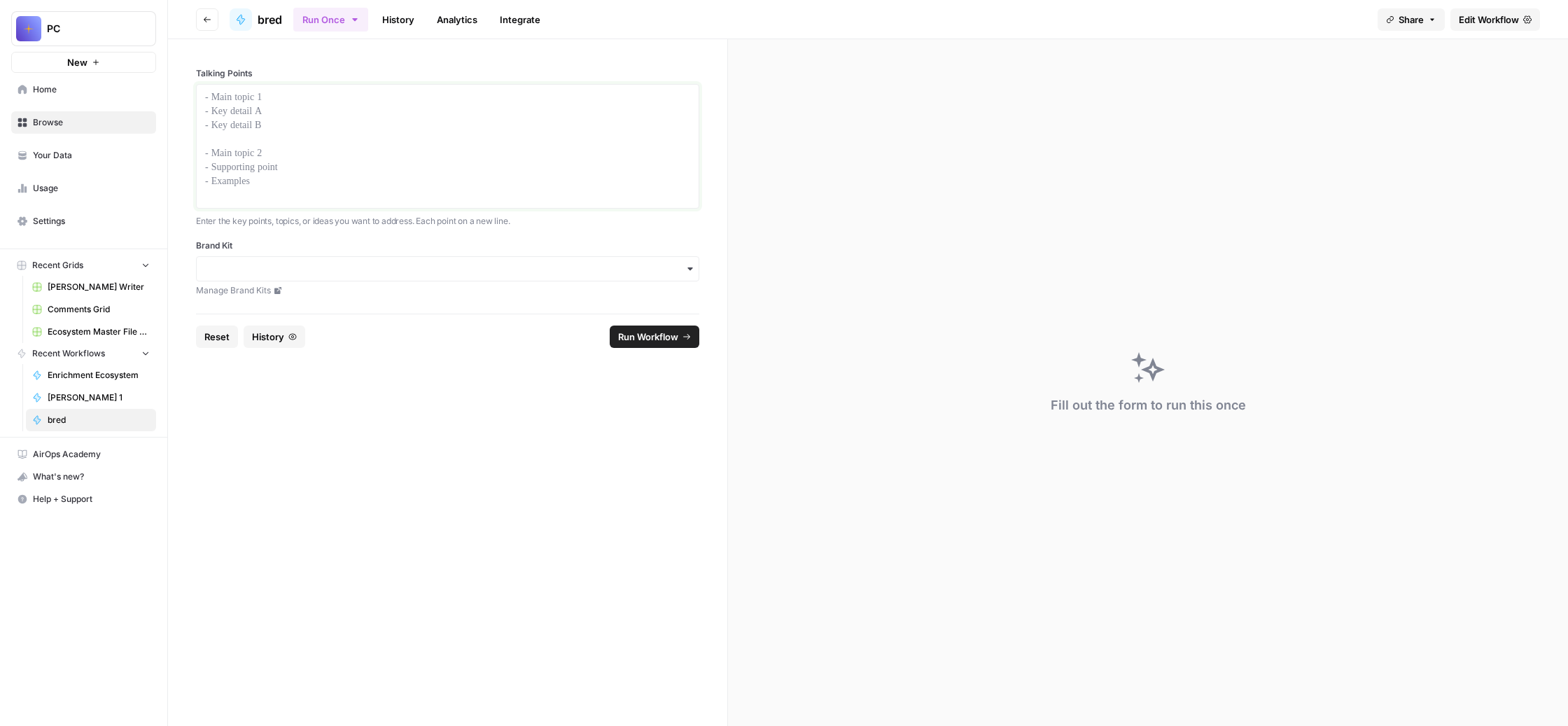
click at [373, 162] on div at bounding box center [447, 146] width 485 height 112
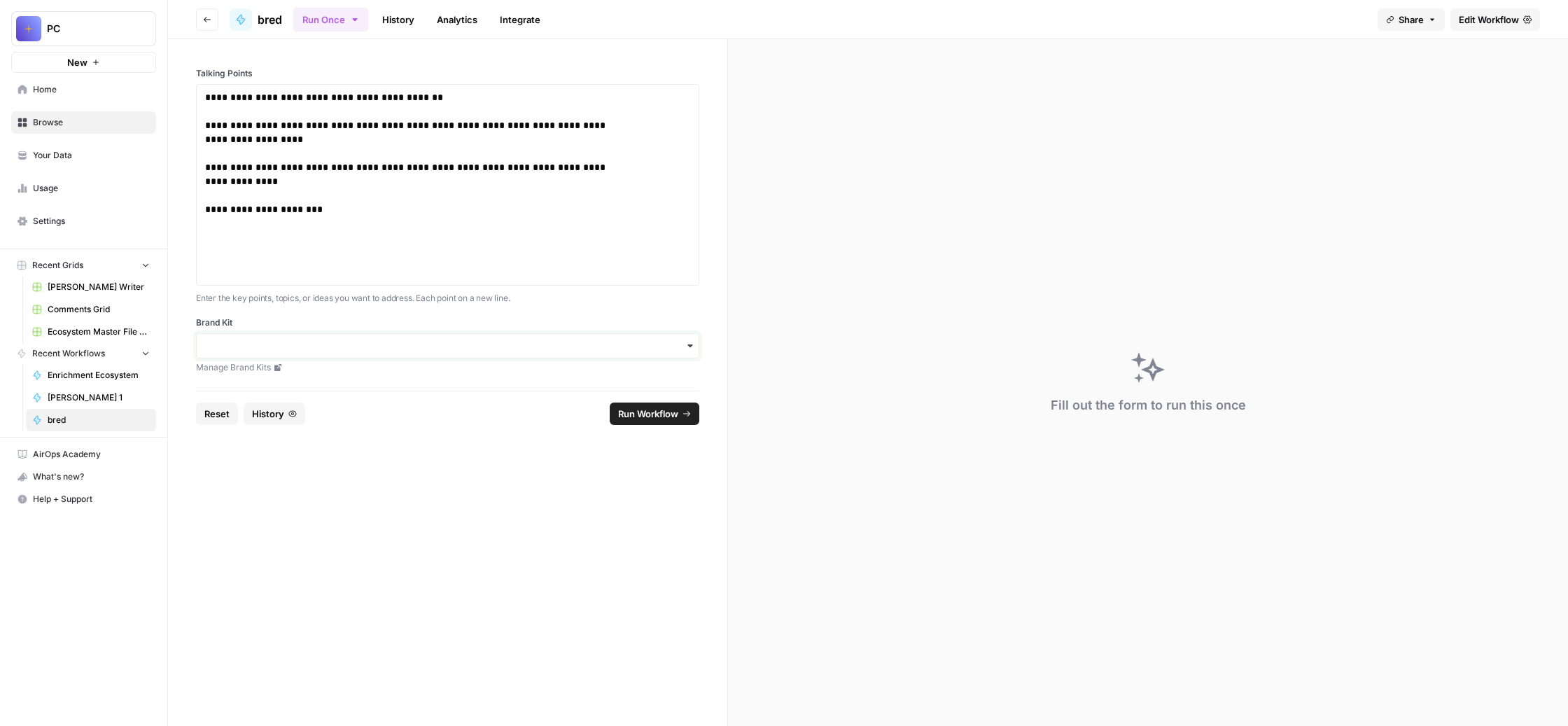
click at [345, 353] on input "Brand Kit" at bounding box center [447, 346] width 485 height 14
click at [347, 494] on div "Unstuck Engine" at bounding box center [515, 488] width 440 height 26
click at [663, 421] on span "Run Workflow" at bounding box center [649, 413] width 61 height 14
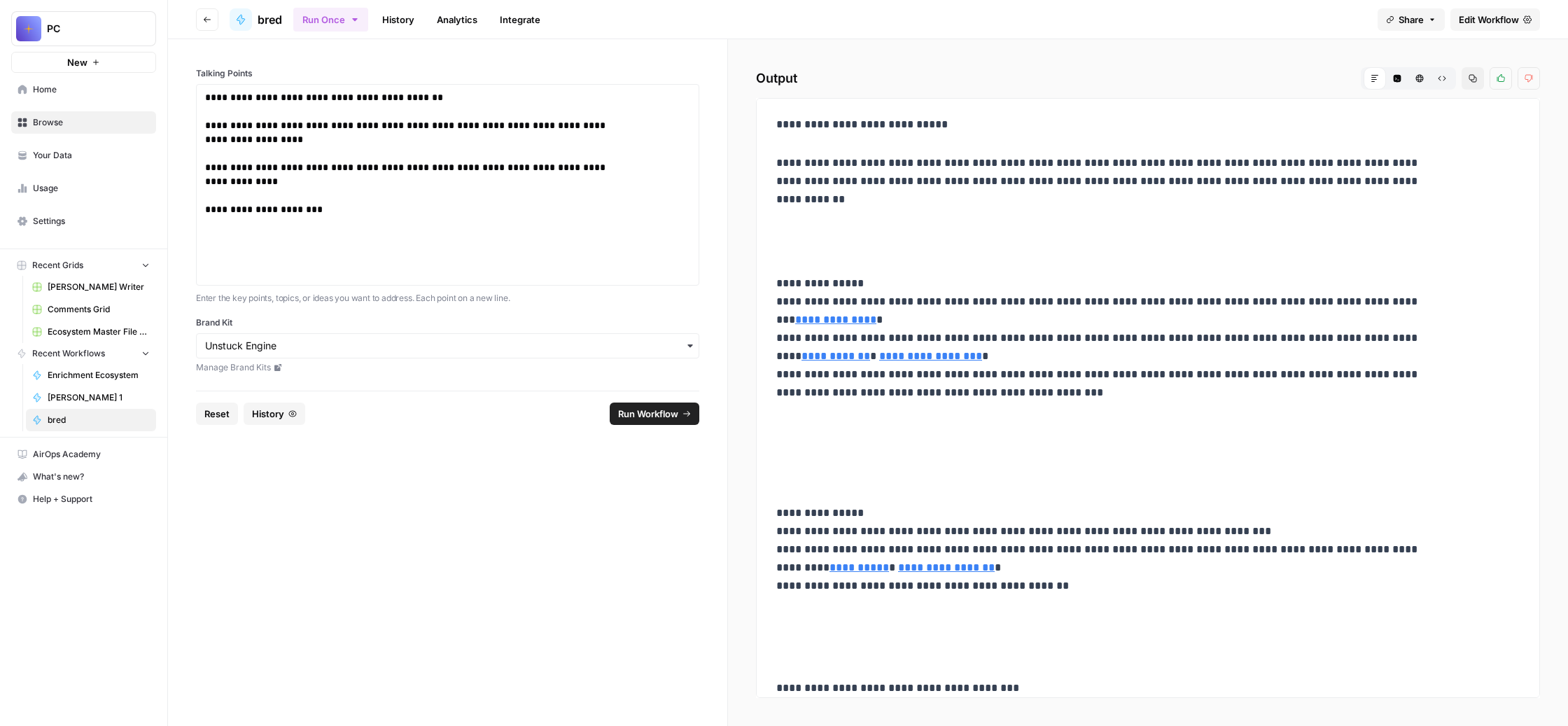
click at [423, 30] on link "History" at bounding box center [398, 20] width 49 height 23
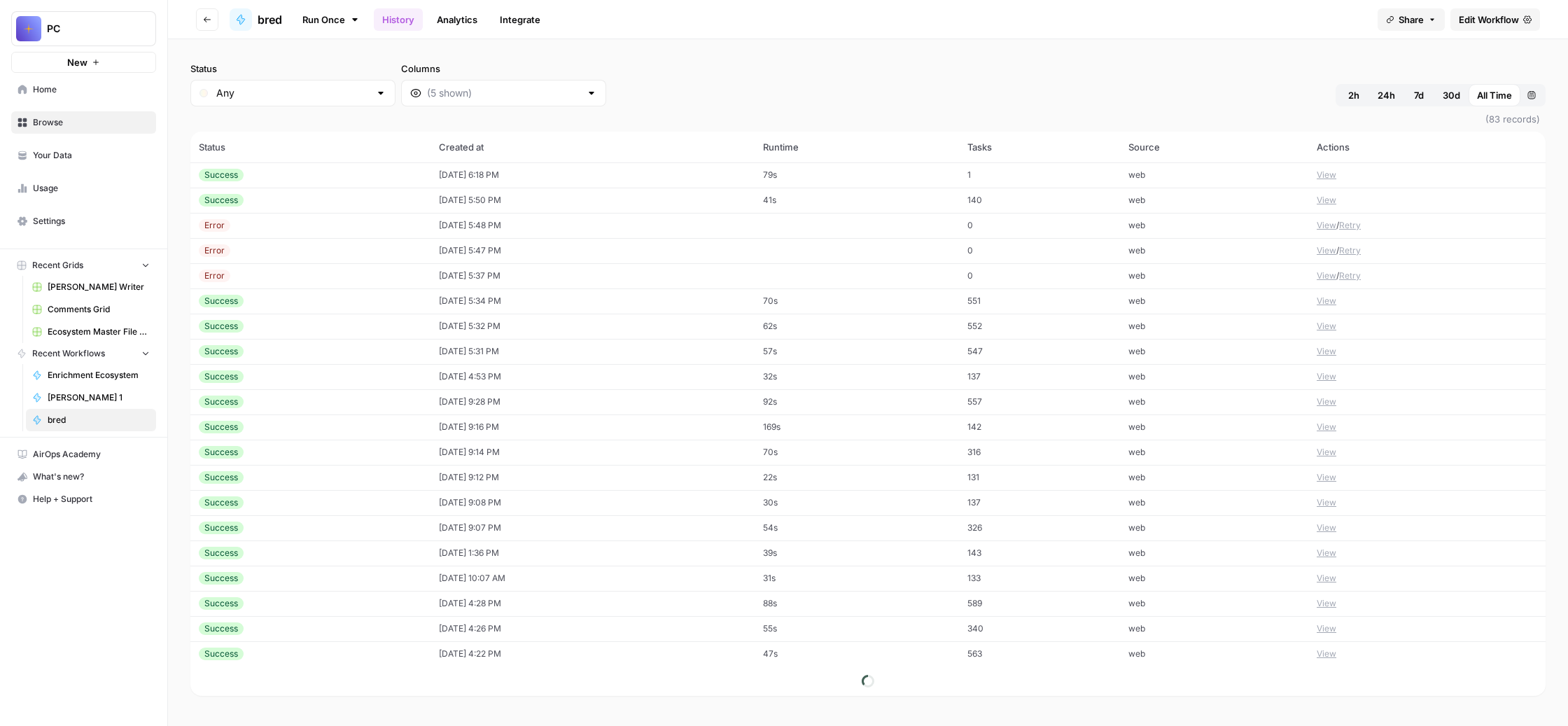
click at [1336, 232] on button "View" at bounding box center [1327, 225] width 20 height 13
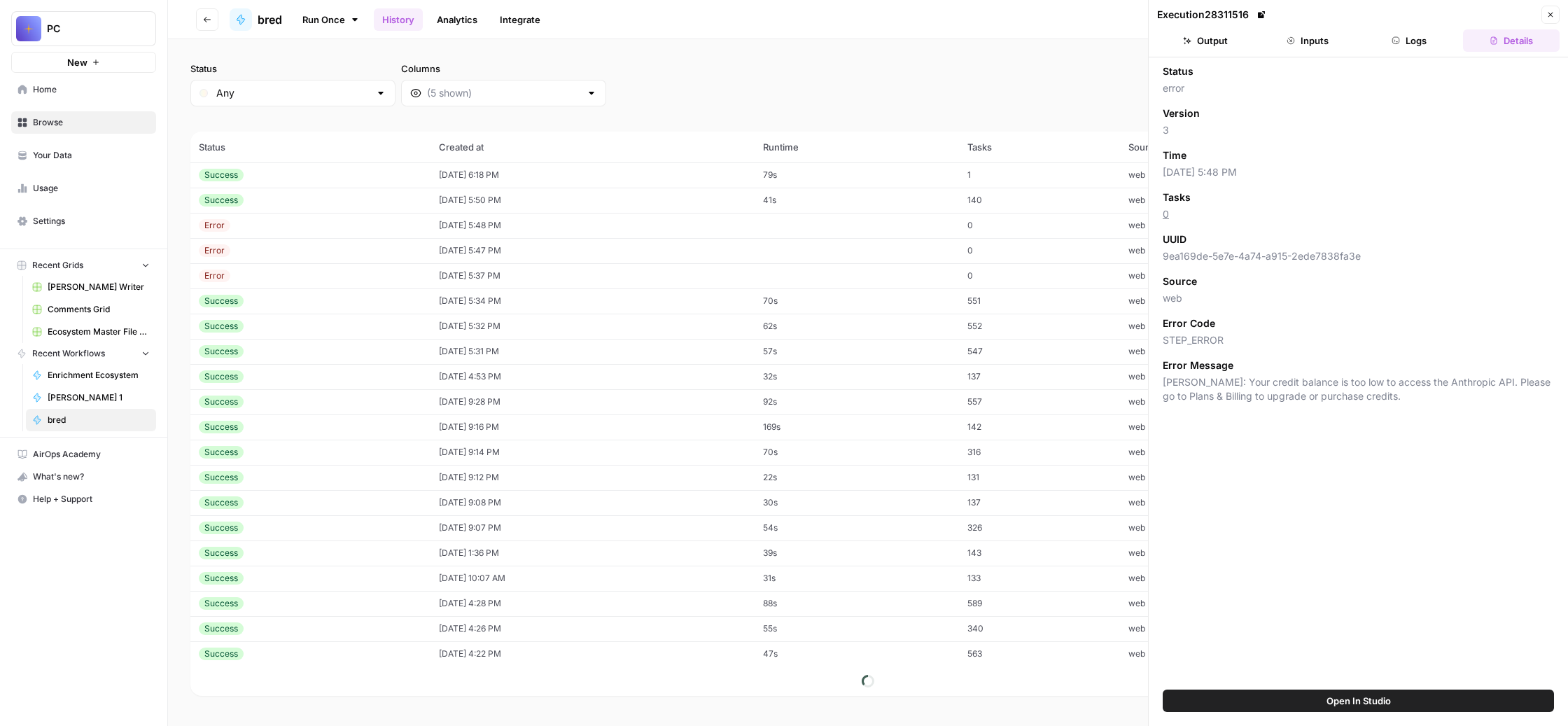
drag, startPoint x: 1376, startPoint y: 612, endPoint x: 1165, endPoint y: 563, distance: 216.6
click at [1165, 563] on div "Status error Version 3 Time [DATE] 5:48 PM Tasks 0 UUID 9ea169de-5e7e-4a74-a915…" at bounding box center [1358, 373] width 419 height 632
copy span "[PERSON_NAME]: Your credit balance is too low to access the Anthropic API. Plea…"
click at [109, 228] on span "Settings" at bounding box center [91, 221] width 117 height 13
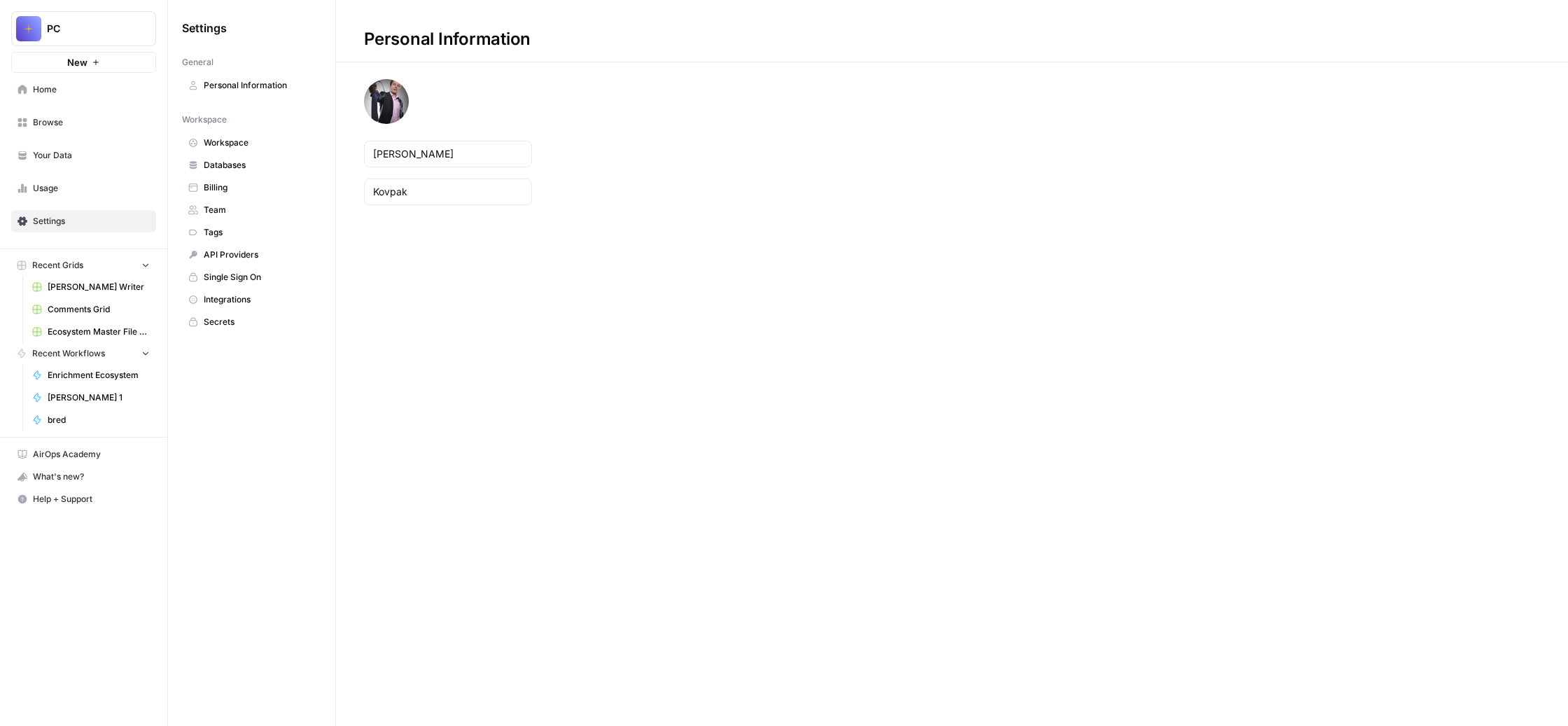
click at [315, 261] on span "API Providers" at bounding box center [259, 254] width 111 height 13
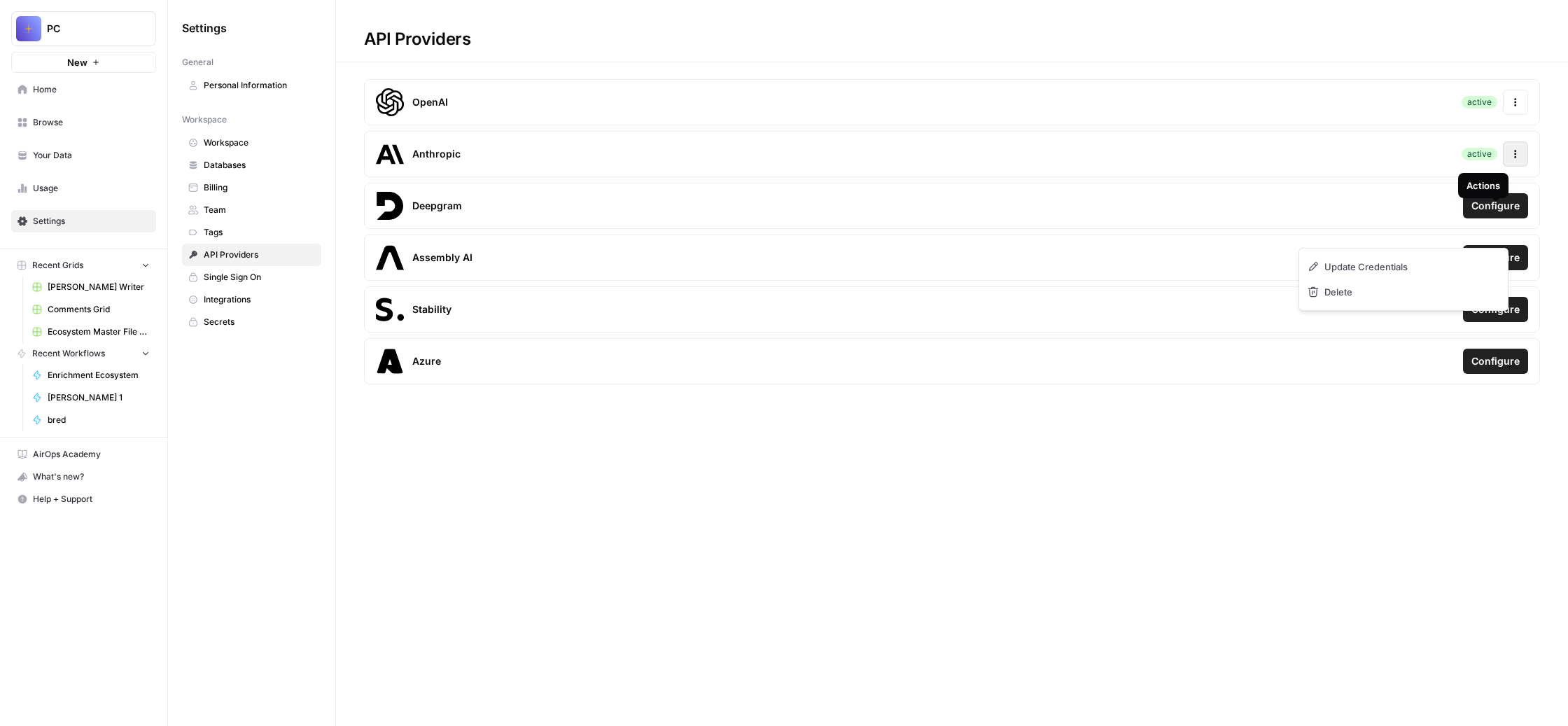
click at [1510, 159] on icon "button" at bounding box center [1515, 154] width 10 height 10
click at [1413, 272] on span "Update Credentials" at bounding box center [1371, 266] width 83 height 14
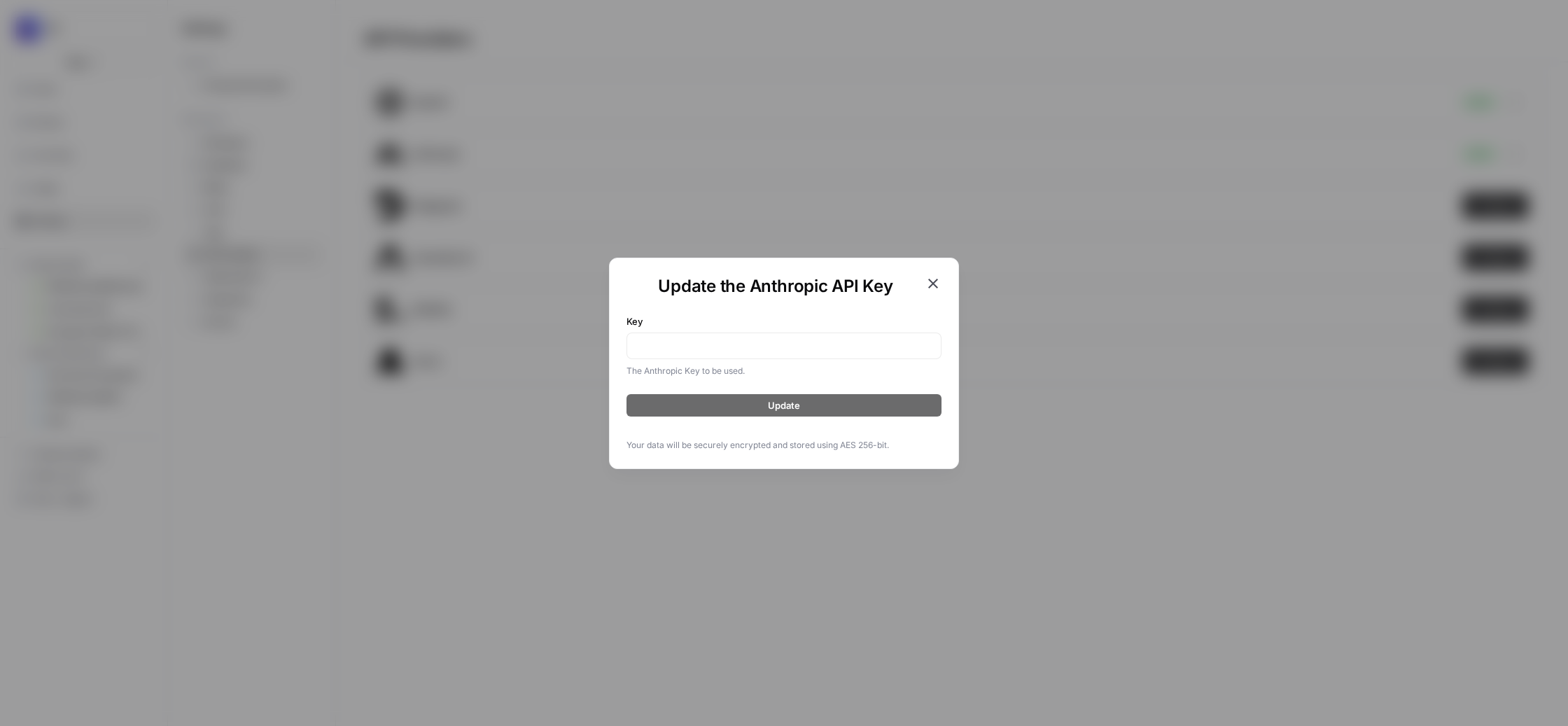
click at [941, 275] on icon "button" at bounding box center [933, 283] width 17 height 17
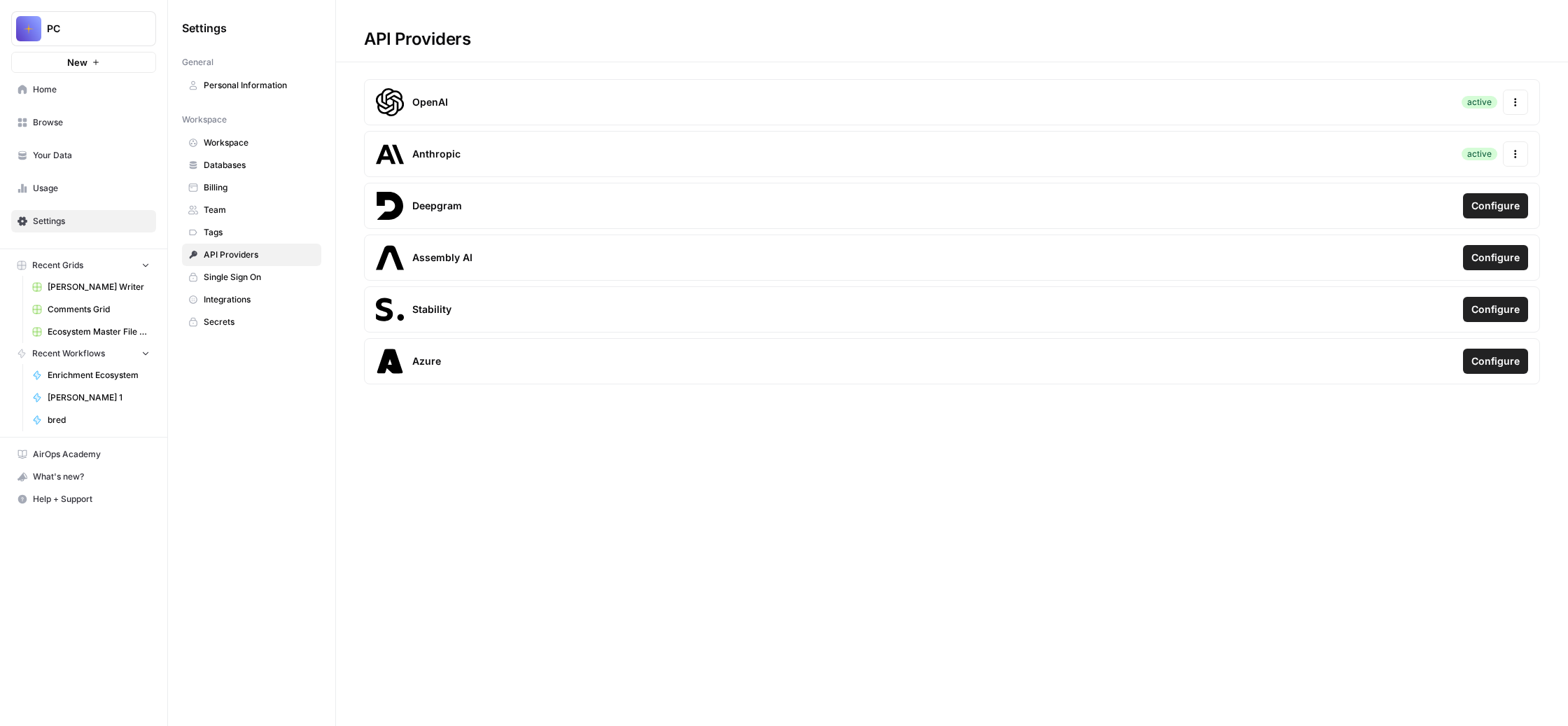
drag, startPoint x: 517, startPoint y: 36, endPoint x: 1535, endPoint y: 266, distance: 1043.7
